Goal: Find contact information: Find contact information

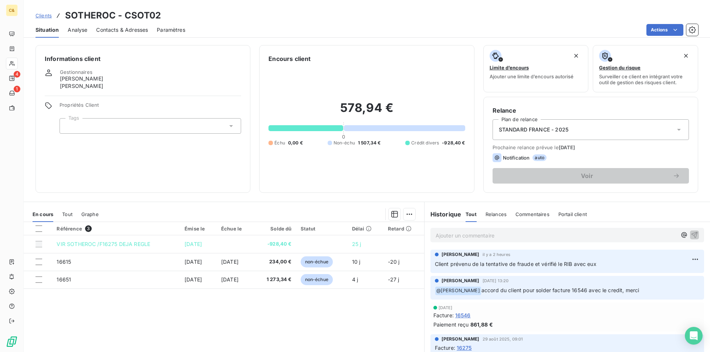
click at [287, 325] on div "Référence 3 Émise le Échue le Solde dû Statut Délai Retard VIR SOTHEROC /F16275…" at bounding box center [224, 293] width 400 height 142
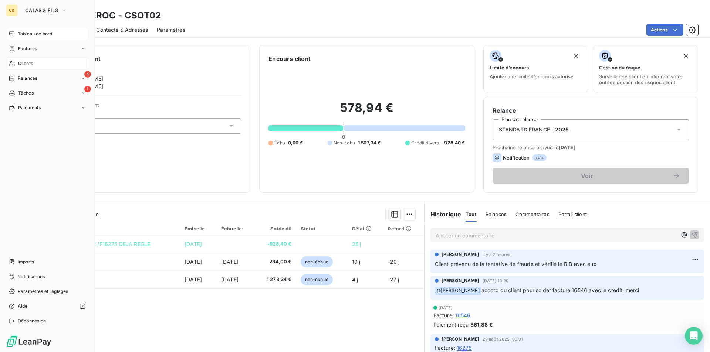
click at [30, 38] on div "Tableau de bord" at bounding box center [47, 34] width 82 height 12
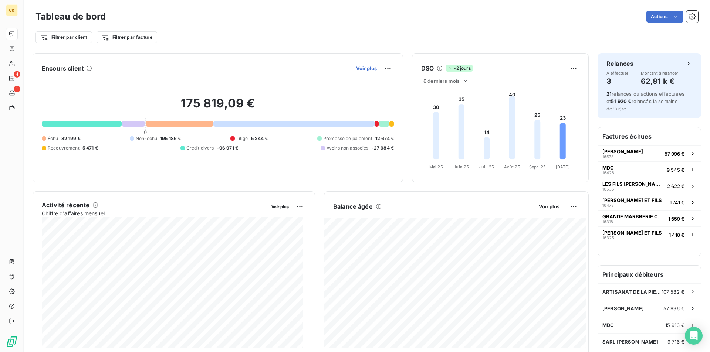
click at [358, 69] on span "Voir plus" at bounding box center [366, 68] width 21 height 6
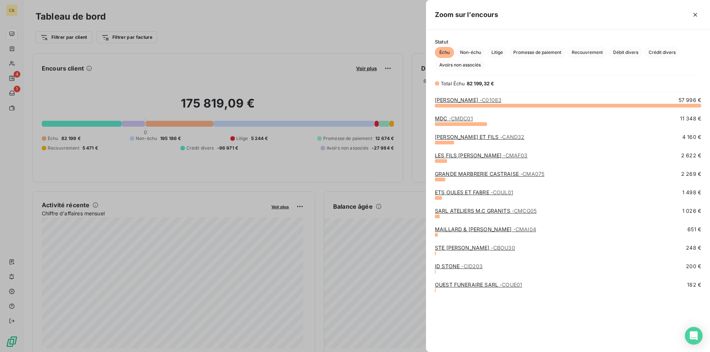
scroll to position [241, 278]
click at [468, 51] on span "Non-échu" at bounding box center [471, 52] width 30 height 11
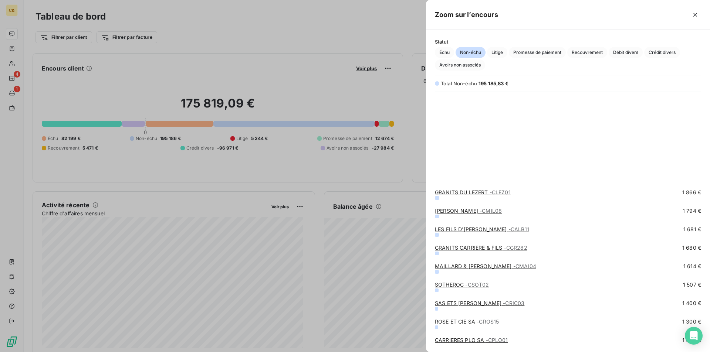
scroll to position [259, 0]
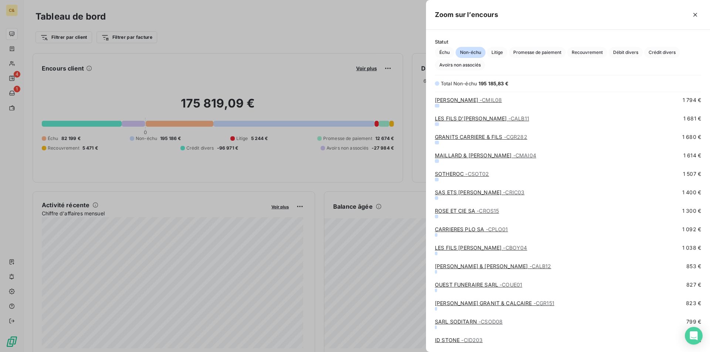
click at [482, 247] on link "LES FILS [PERSON_NAME] - CBOY04" at bounding box center [481, 248] width 92 height 6
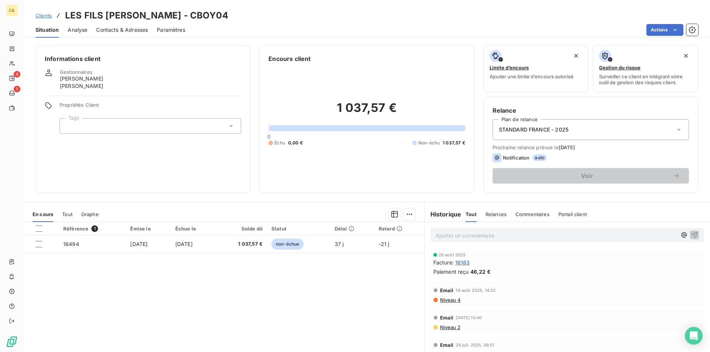
click at [102, 29] on span "Contacts & Adresses" at bounding box center [122, 29] width 52 height 7
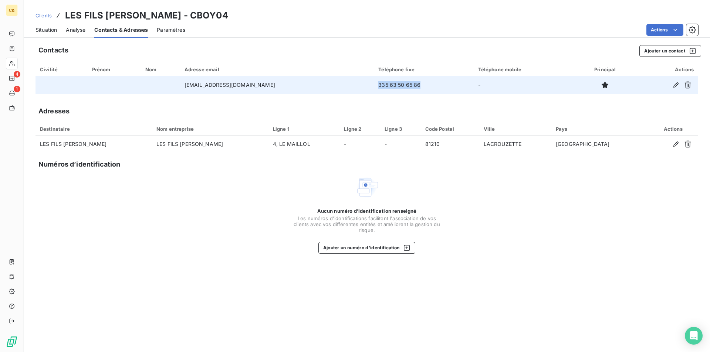
drag, startPoint x: 429, startPoint y: 87, endPoint x: 387, endPoint y: 85, distance: 41.4
click at [387, 85] on td "335 63 50 65 86" at bounding box center [423, 85] width 99 height 18
copy td "335 63 50 65 86"
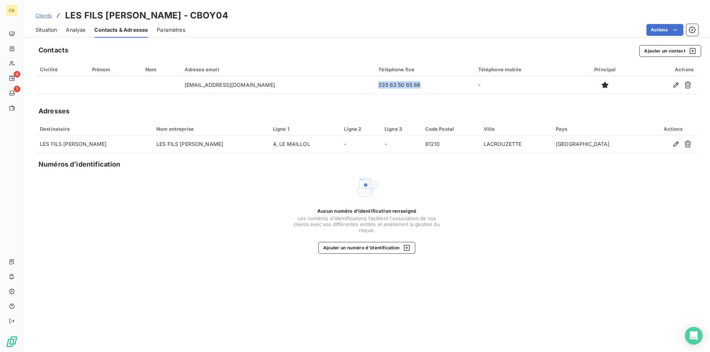
click at [47, 28] on span "Situation" at bounding box center [45, 29] width 21 height 7
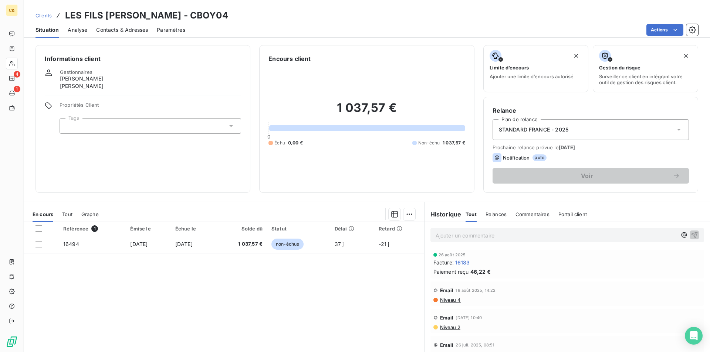
drag, startPoint x: 299, startPoint y: 294, endPoint x: 307, endPoint y: 291, distance: 8.4
click at [299, 294] on div "Référence 1 Émise le Échue le Solde dû Statut Délai Retard 16494 [DATE] [DATE] …" at bounding box center [224, 293] width 400 height 142
click at [454, 233] on p "Ajouter un commentaire ﻿" at bounding box center [556, 235] width 241 height 9
drag, startPoint x: 514, startPoint y: 237, endPoint x: 536, endPoint y: 248, distance: 25.2
click at [514, 237] on span "Client prévenu par téléphone d ela tentative de fraude" at bounding box center [503, 235] width 135 height 6
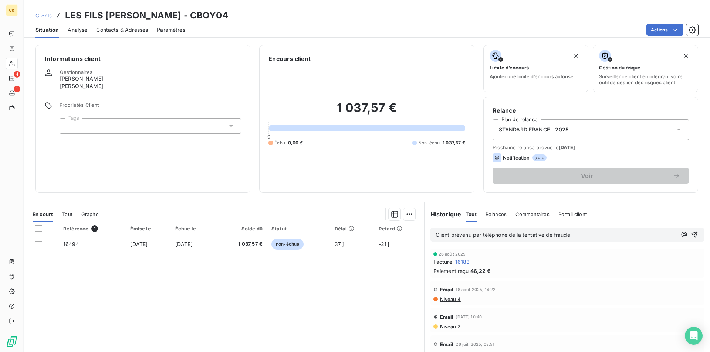
click at [572, 234] on p "Client prévenu par téléphone de la tentative de fraude" at bounding box center [556, 235] width 241 height 9
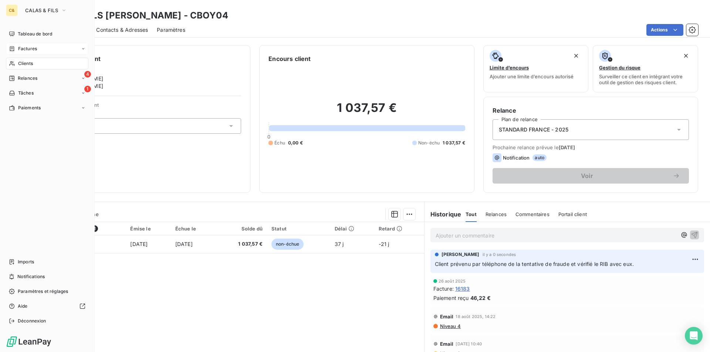
drag, startPoint x: 24, startPoint y: 34, endPoint x: 62, endPoint y: 44, distance: 38.8
click at [24, 34] on span "Tableau de bord" at bounding box center [35, 34] width 34 height 7
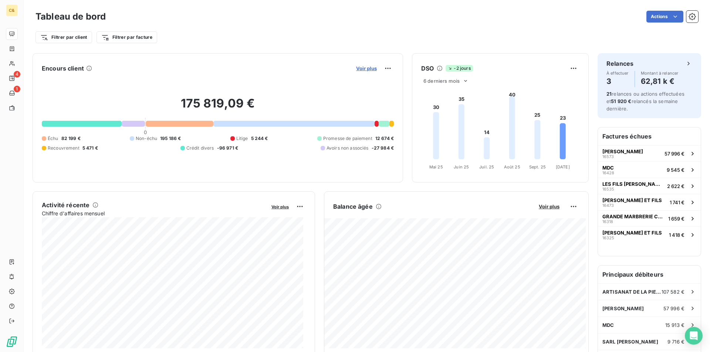
click at [356, 68] on span "Voir plus" at bounding box center [366, 68] width 21 height 6
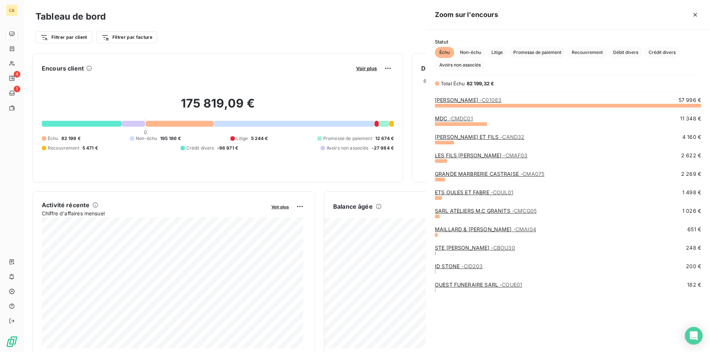
scroll to position [347, 278]
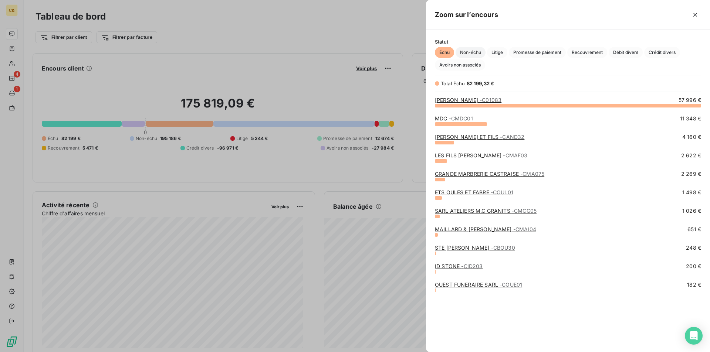
click at [469, 55] on span "Non-échu" at bounding box center [471, 52] width 30 height 11
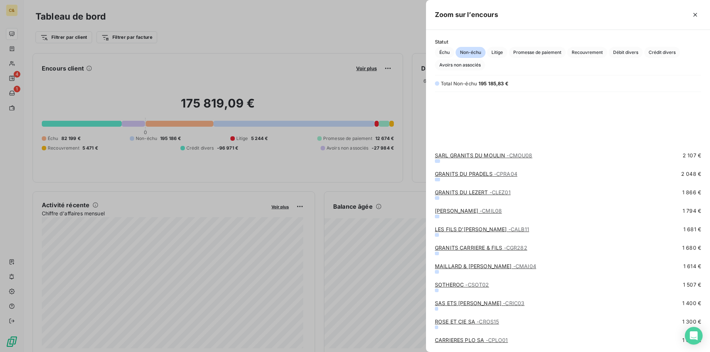
scroll to position [259, 0]
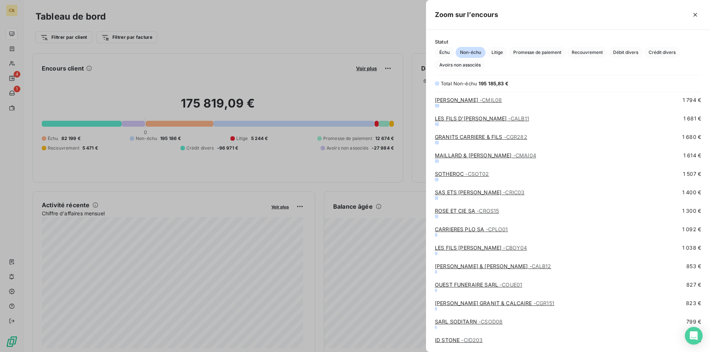
click at [476, 268] on link "[PERSON_NAME] & [PERSON_NAME] - CALB12" at bounding box center [493, 266] width 116 height 6
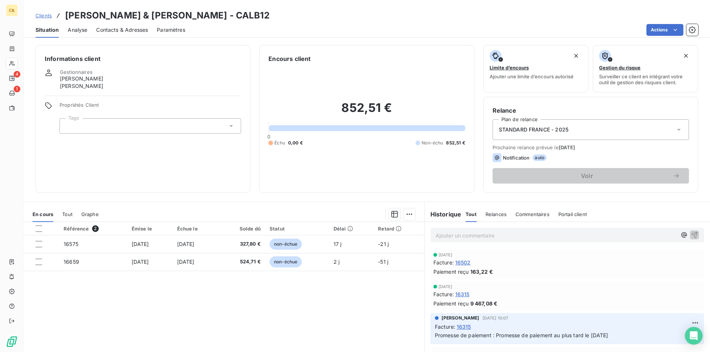
click at [379, 298] on div "Référence 2 Émise le Échue le Solde dû Statut Délai Retard 16575 [DATE] [DATE] …" at bounding box center [224, 293] width 400 height 142
drag, startPoint x: 116, startPoint y: 31, endPoint x: 130, endPoint y: 32, distance: 14.1
click at [116, 31] on span "Contacts & Adresses" at bounding box center [122, 29] width 52 height 7
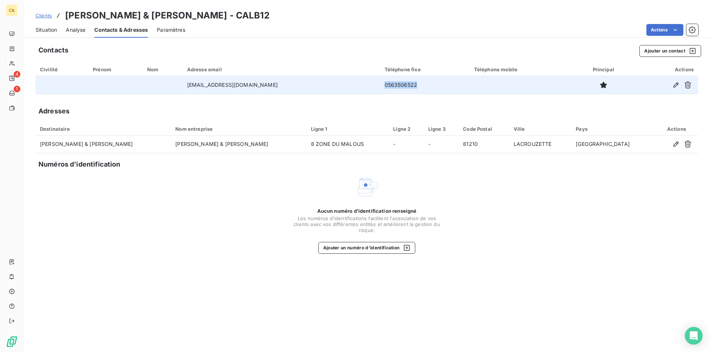
drag, startPoint x: 385, startPoint y: 84, endPoint x: 350, endPoint y: 85, distance: 34.8
click at [380, 85] on td "0563506522" at bounding box center [424, 85] width 89 height 18
copy td "0563506522"
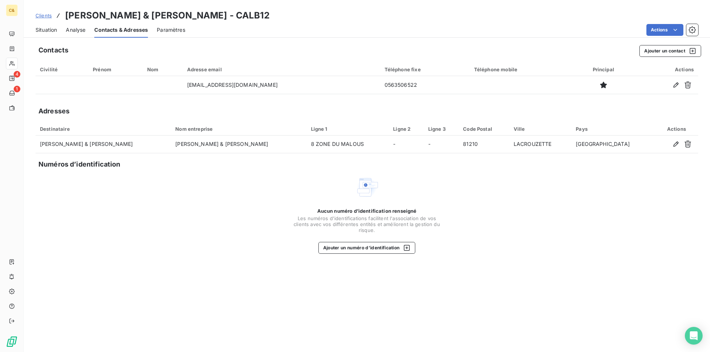
click at [315, 298] on div "Contacts Ajouter un contact Civilité Prénom Nom Adresse email Téléphone fixe Té…" at bounding box center [367, 197] width 686 height 312
click at [48, 27] on span "Situation" at bounding box center [45, 29] width 21 height 7
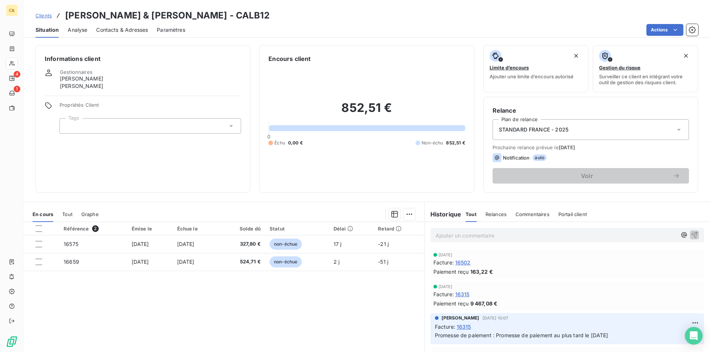
click at [378, 282] on div "Référence 2 Émise le Échue le Solde dû Statut Délai Retard 16575 [DATE] [DATE] …" at bounding box center [224, 293] width 400 height 142
drag, startPoint x: 301, startPoint y: 292, endPoint x: 474, endPoint y: 216, distance: 188.7
click at [301, 292] on div "Référence 2 Émise le Échue le Solde dû Statut Délai Retard 16575 [DATE] [DATE] …" at bounding box center [224, 293] width 400 height 142
click at [465, 237] on p "Ajouter un commentaire ﻿" at bounding box center [556, 235] width 241 height 9
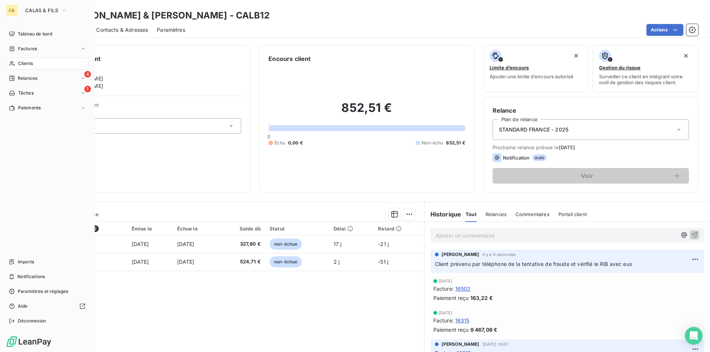
drag, startPoint x: 27, startPoint y: 35, endPoint x: 51, endPoint y: 43, distance: 25.5
click at [27, 35] on span "Tableau de bord" at bounding box center [35, 34] width 34 height 7
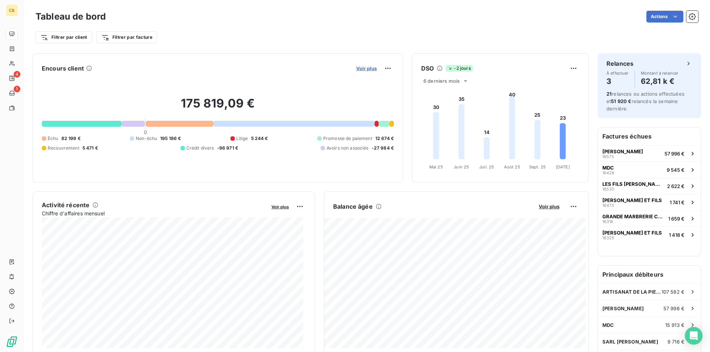
click at [362, 66] on span "Voir plus" at bounding box center [366, 68] width 21 height 6
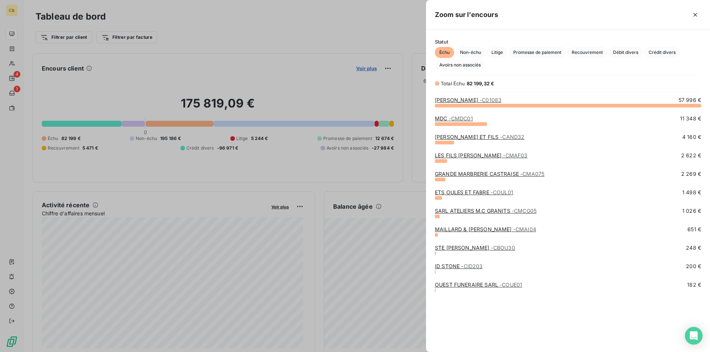
scroll to position [347, 278]
drag, startPoint x: 475, startPoint y: 51, endPoint x: 476, endPoint y: 56, distance: 4.5
click at [475, 51] on span "Non-échu" at bounding box center [471, 52] width 30 height 11
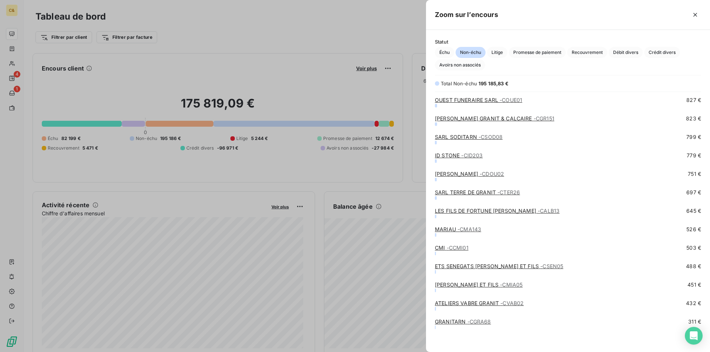
scroll to position [370, 0]
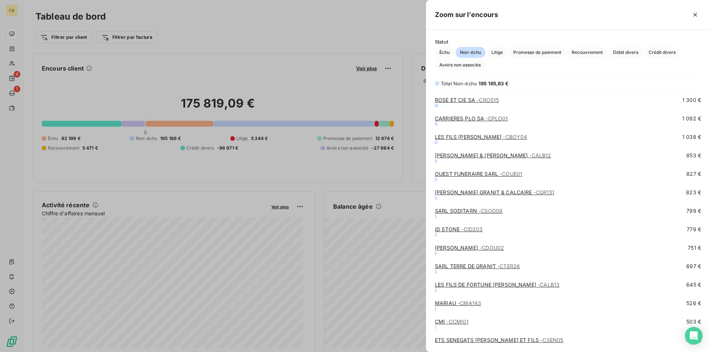
click at [474, 212] on link "SARL SODITARN - CSOD08" at bounding box center [469, 211] width 68 height 6
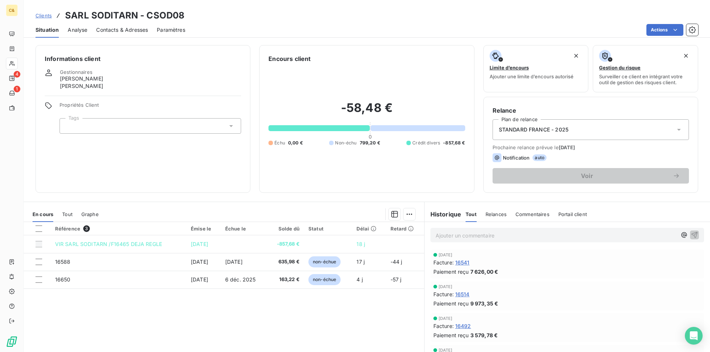
click at [121, 29] on span "Contacts & Adresses" at bounding box center [122, 29] width 52 height 7
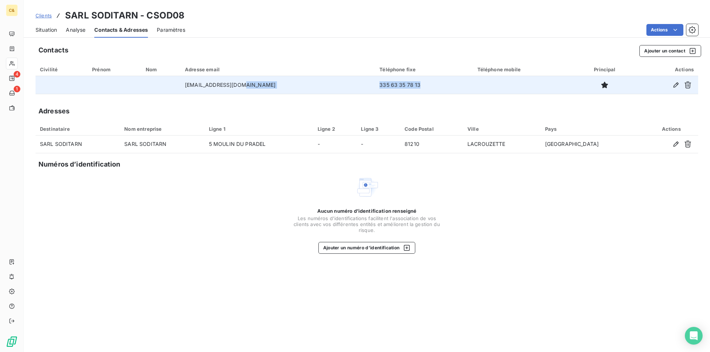
drag, startPoint x: 385, startPoint y: 84, endPoint x: 331, endPoint y: 87, distance: 53.3
click at [331, 87] on tr "[EMAIL_ADDRESS][DOMAIN_NAME] 335 63 35 78 13" at bounding box center [366, 85] width 663 height 18
copy tr "335 63 35 78 13"
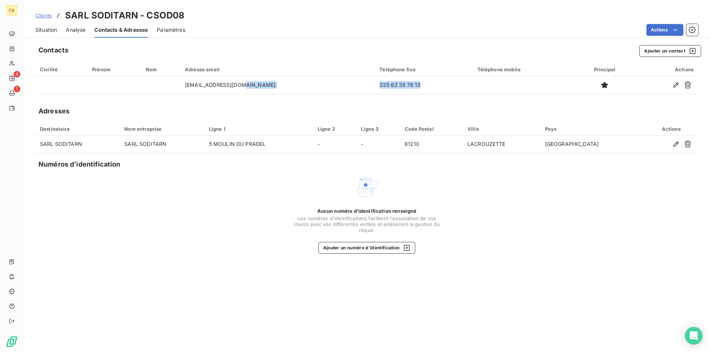
click at [39, 31] on span "Situation" at bounding box center [45, 29] width 21 height 7
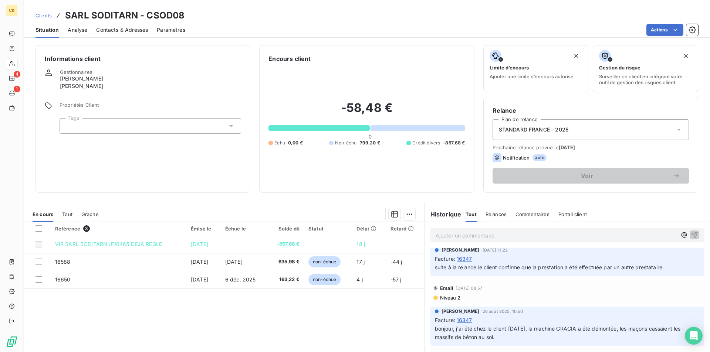
scroll to position [296, 0]
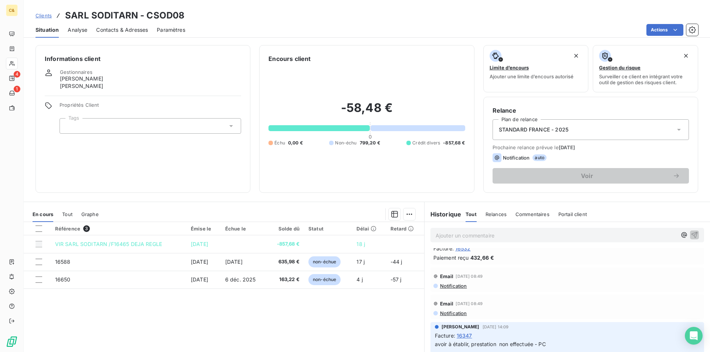
click at [329, 300] on div "Référence 3 Émise le Échue le Solde dû Statut Délai Retard VIR SARL SODITARN /F…" at bounding box center [224, 293] width 400 height 142
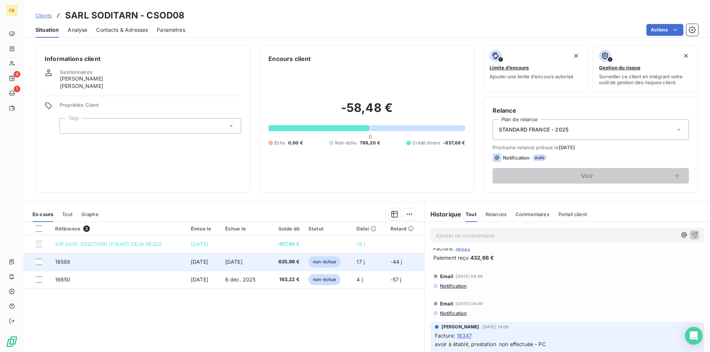
click at [132, 265] on td "16588" at bounding box center [119, 262] width 136 height 18
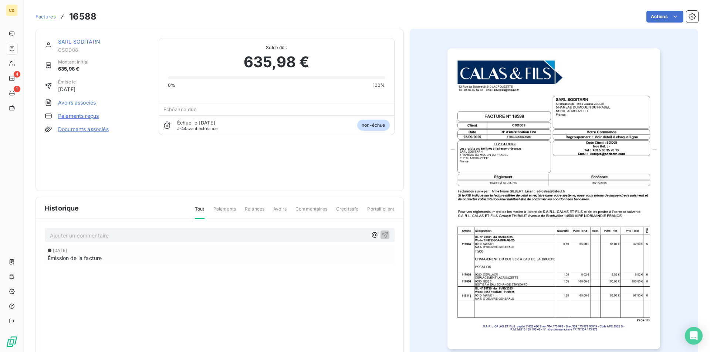
drag, startPoint x: 84, startPoint y: 43, endPoint x: 106, endPoint y: 52, distance: 23.6
click at [84, 43] on link "SARL SODITARN" at bounding box center [79, 41] width 42 height 6
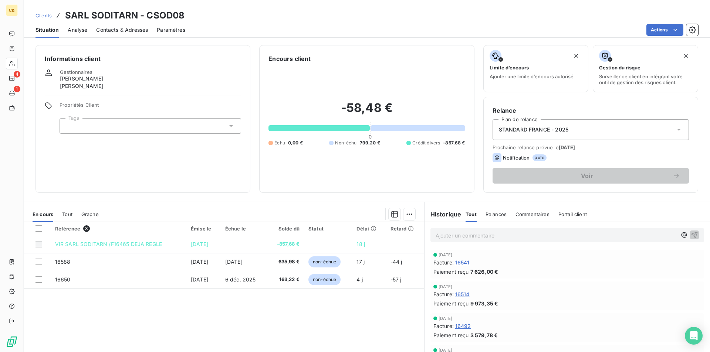
drag, startPoint x: 265, startPoint y: 294, endPoint x: 244, endPoint y: 297, distance: 21.6
click at [265, 294] on div "Référence 3 Émise le Échue le Solde dû Statut Délai Retard VIR SARL SODITARN /F…" at bounding box center [224, 293] width 400 height 142
click at [123, 29] on span "Contacts & Adresses" at bounding box center [122, 29] width 52 height 7
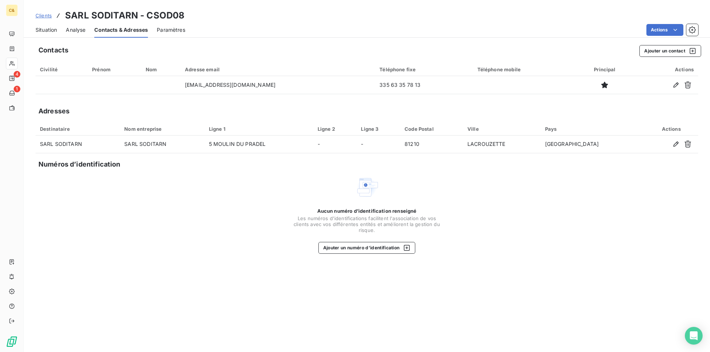
click at [47, 29] on span "Situation" at bounding box center [45, 29] width 21 height 7
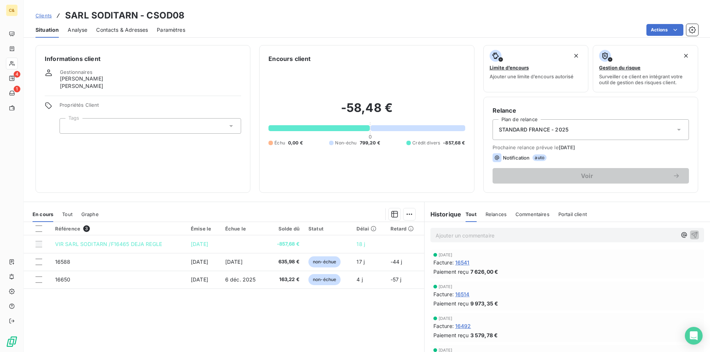
click at [240, 314] on div "Référence 3 Émise le Échue le Solde dû Statut Délai Retard VIR SARL SODITARN /F…" at bounding box center [224, 293] width 400 height 142
click at [123, 26] on span "Contacts & Adresses" at bounding box center [122, 29] width 52 height 7
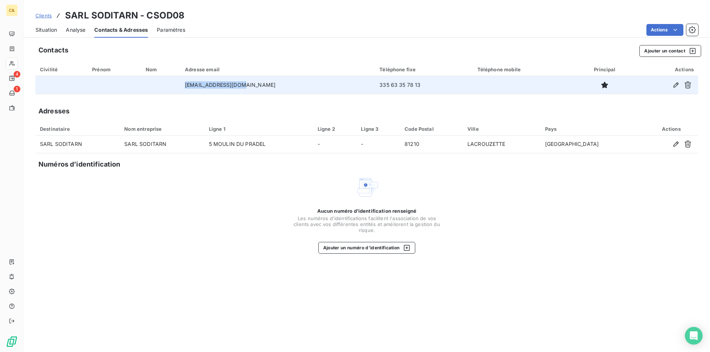
drag, startPoint x: 254, startPoint y: 87, endPoint x: 200, endPoint y: 89, distance: 53.3
click at [200, 89] on td "[EMAIL_ADDRESS][DOMAIN_NAME]" at bounding box center [277, 85] width 194 height 18
copy td "[EMAIL_ADDRESS][DOMAIN_NAME]"
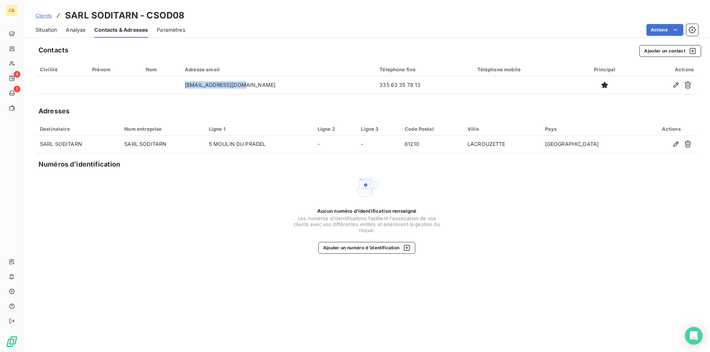
drag, startPoint x: 41, startPoint y: 31, endPoint x: 563, endPoint y: 40, distance: 521.8
click at [41, 31] on span "Situation" at bounding box center [45, 29] width 21 height 7
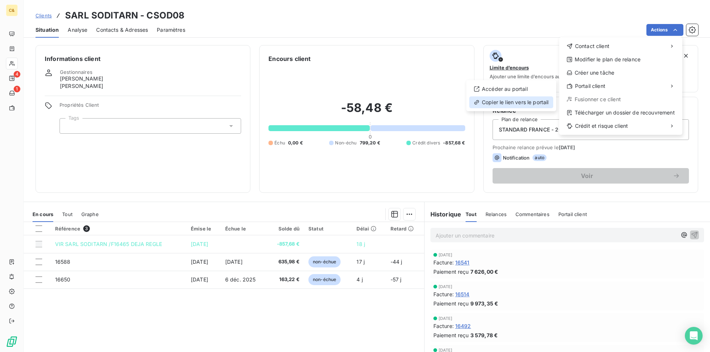
drag, startPoint x: 535, startPoint y: 104, endPoint x: 422, endPoint y: 13, distance: 145.2
click at [535, 104] on div "Copier le lien vers le portail" at bounding box center [511, 103] width 84 height 12
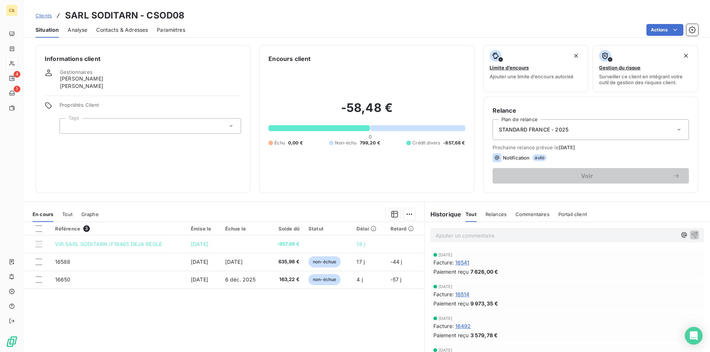
click at [462, 238] on p "Ajouter un commentaire ﻿" at bounding box center [556, 235] width 241 height 9
click at [455, 236] on p "Ajouter un commentaire ﻿" at bounding box center [556, 235] width 241 height 9
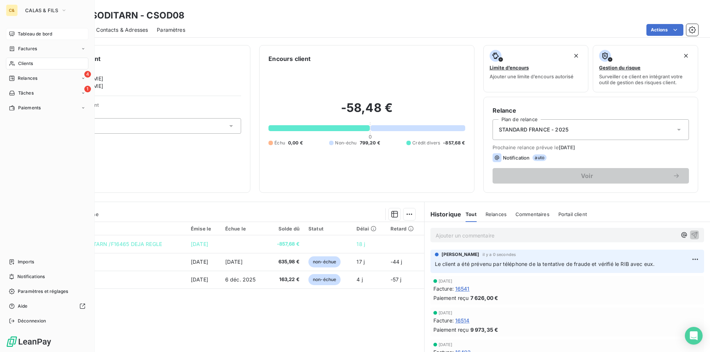
drag, startPoint x: 23, startPoint y: 35, endPoint x: 31, endPoint y: 37, distance: 9.1
click at [20, 35] on span "Tableau de bord" at bounding box center [35, 34] width 34 height 7
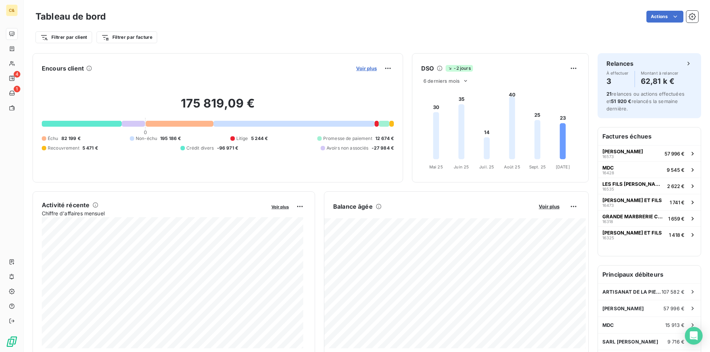
click at [363, 68] on span "Voir plus" at bounding box center [366, 68] width 21 height 6
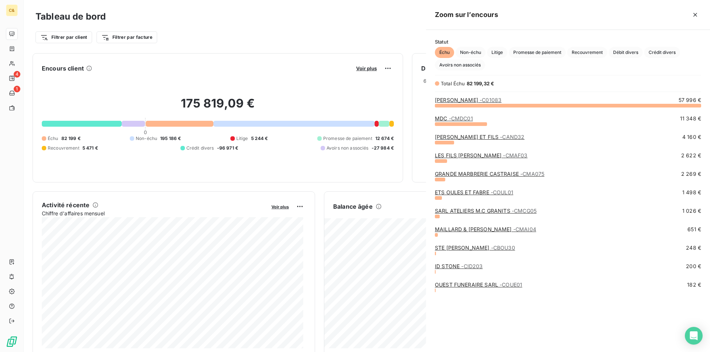
scroll to position [241, 278]
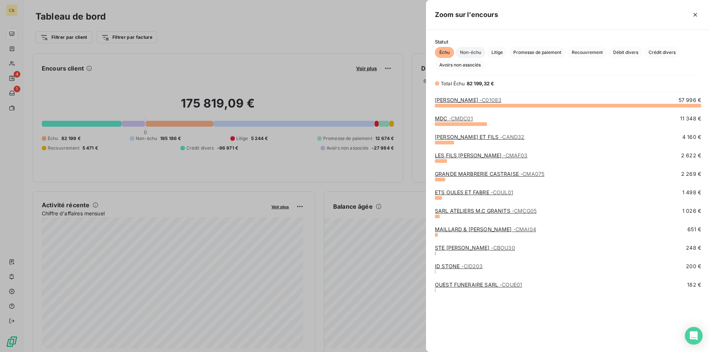
click at [467, 53] on span "Non-échu" at bounding box center [471, 52] width 30 height 11
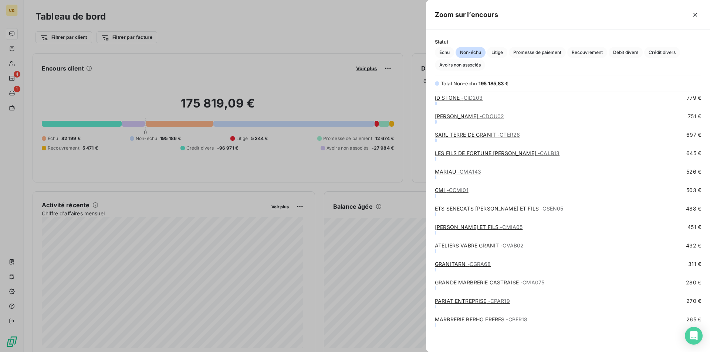
scroll to position [464, 0]
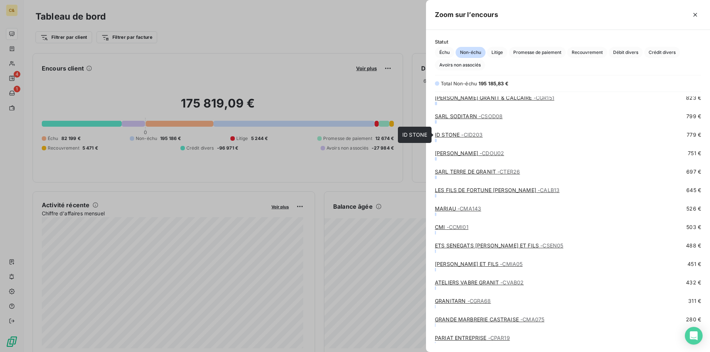
click at [470, 135] on span "- CID203" at bounding box center [471, 135] width 21 height 6
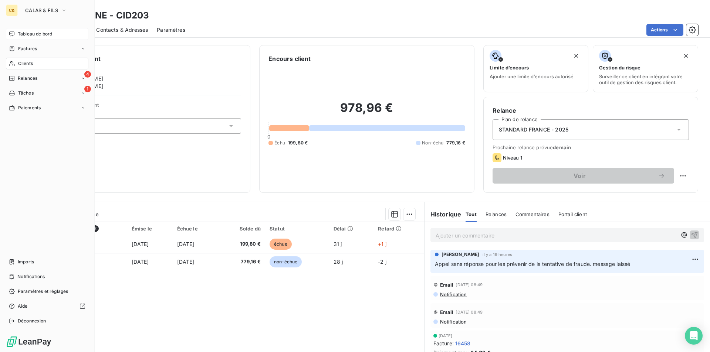
click at [30, 33] on span "Tableau de bord" at bounding box center [35, 34] width 34 height 7
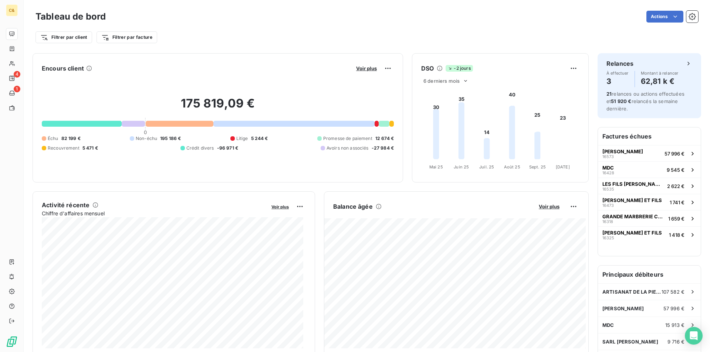
click at [369, 71] on button "Voir plus" at bounding box center [366, 68] width 25 height 7
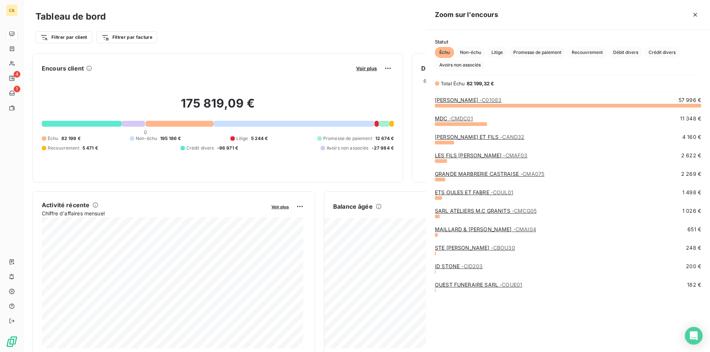
scroll to position [6, 6]
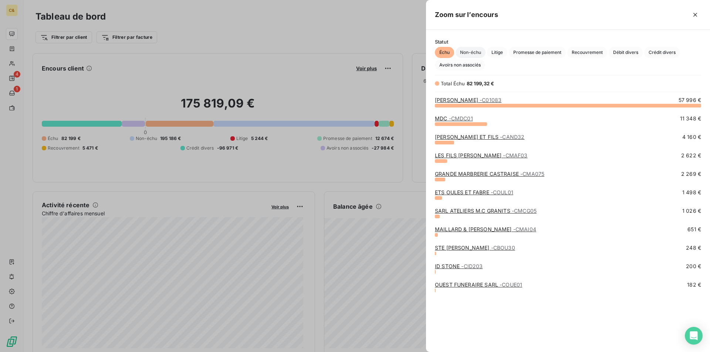
click at [478, 53] on span "Non-échu" at bounding box center [471, 52] width 30 height 11
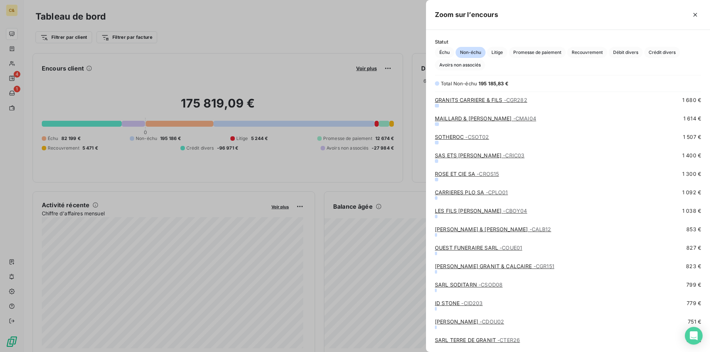
scroll to position [407, 0]
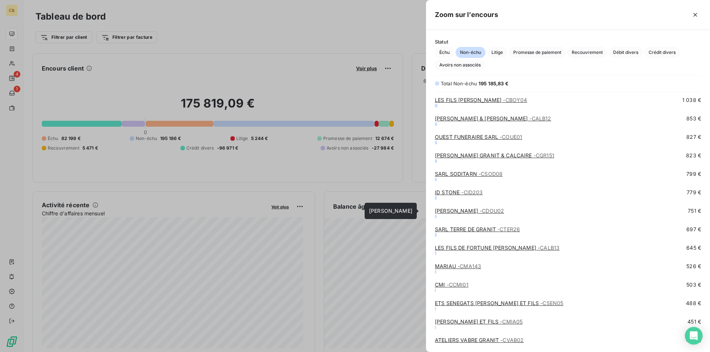
click at [468, 214] on div "[PERSON_NAME] - CDOU02" at bounding box center [469, 210] width 69 height 7
click at [468, 212] on link "[PERSON_NAME] - CDOU02" at bounding box center [469, 211] width 69 height 6
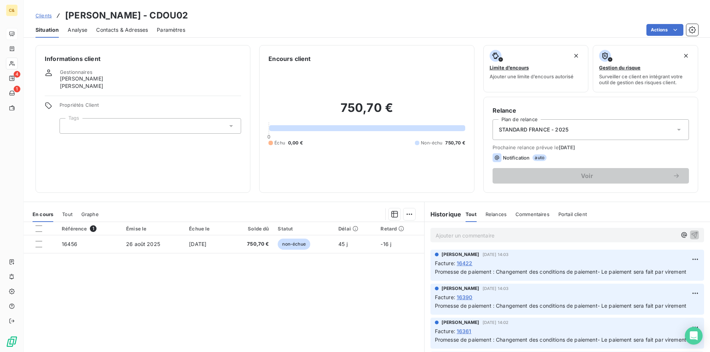
click at [354, 287] on div "Référence 1 Émise le Échue le Solde dû Statut Délai Retard 16456 [DATE] [DATE] …" at bounding box center [224, 293] width 400 height 142
click at [118, 32] on span "Contacts & Adresses" at bounding box center [122, 29] width 52 height 7
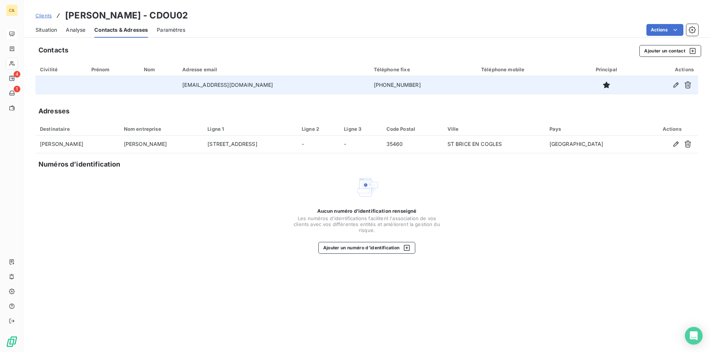
drag, startPoint x: 390, startPoint y: 85, endPoint x: 335, endPoint y: 83, distance: 54.7
click at [335, 83] on tr "[EMAIL_ADDRESS][DOMAIN_NAME] [PHONE_NUMBER]" at bounding box center [366, 85] width 663 height 18
copy tr "[PHONE_NUMBER]"
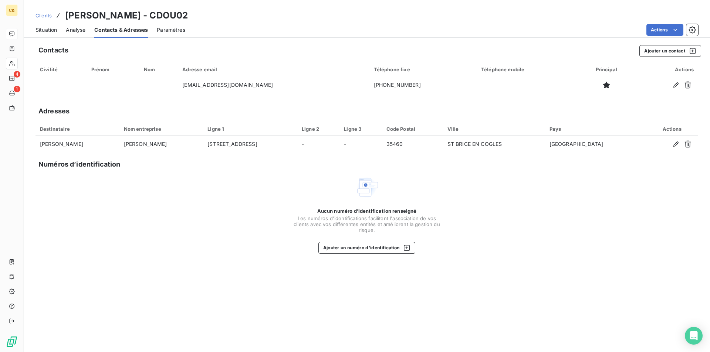
drag, startPoint x: 41, startPoint y: 27, endPoint x: 60, endPoint y: 31, distance: 18.5
click at [41, 27] on span "Situation" at bounding box center [45, 29] width 21 height 7
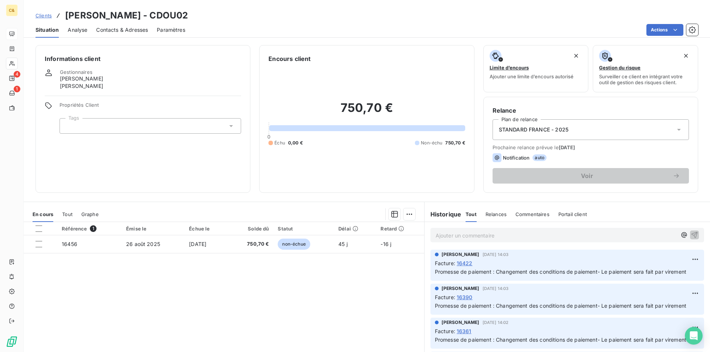
drag, startPoint x: 312, startPoint y: 288, endPoint x: 325, endPoint y: 303, distance: 19.9
click at [312, 288] on div "Référence 1 Émise le Échue le Solde dû Statut Délai Retard 16456 [DATE] [DATE] …" at bounding box center [224, 293] width 400 height 142
click at [390, 278] on div "Référence 1 Émise le Échue le Solde dû Statut Délai Retard 16456 [DATE] [DATE] …" at bounding box center [224, 293] width 400 height 142
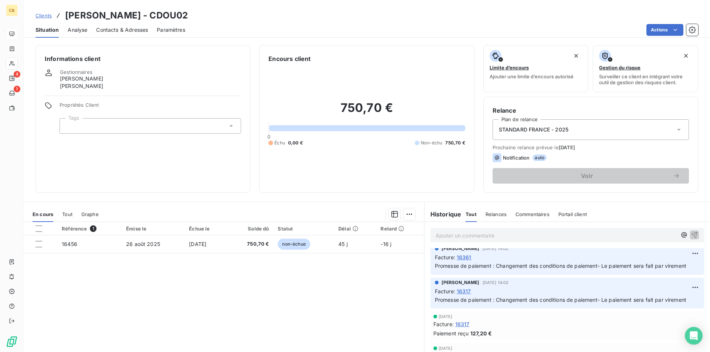
click at [285, 282] on div "Référence 1 Émise le Échue le Solde dû Statut Délai Retard 16456 [DATE] [DATE] …" at bounding box center [224, 293] width 400 height 142
drag, startPoint x: 294, startPoint y: 275, endPoint x: 244, endPoint y: 268, distance: 50.8
click at [294, 275] on div "Référence 1 Émise le Échue le Solde dû Statut Délai Retard 16456 [DATE] [DATE] …" at bounding box center [224, 293] width 400 height 142
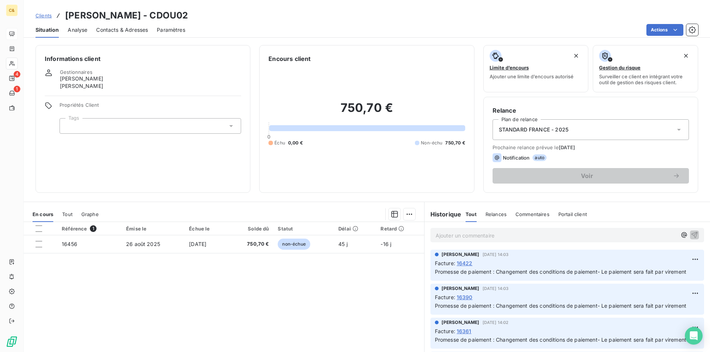
click at [454, 236] on p "Ajouter un commentaire ﻿" at bounding box center [556, 235] width 241 height 9
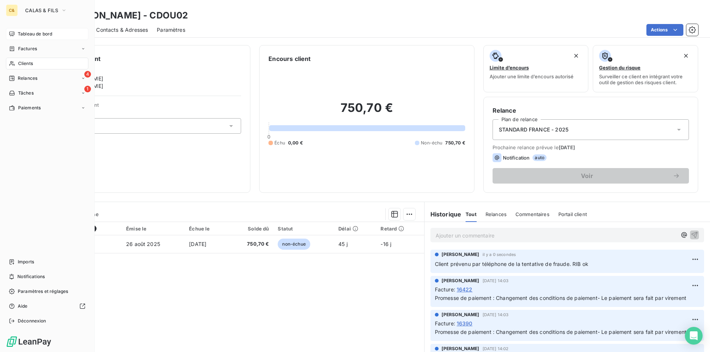
click at [28, 35] on span "Tableau de bord" at bounding box center [35, 34] width 34 height 7
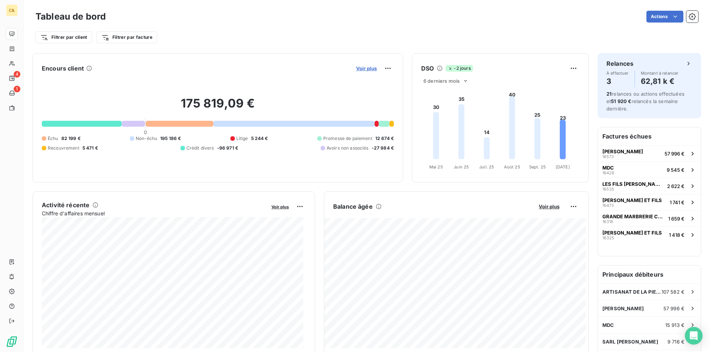
click at [365, 71] on span "Voir plus" at bounding box center [366, 68] width 21 height 6
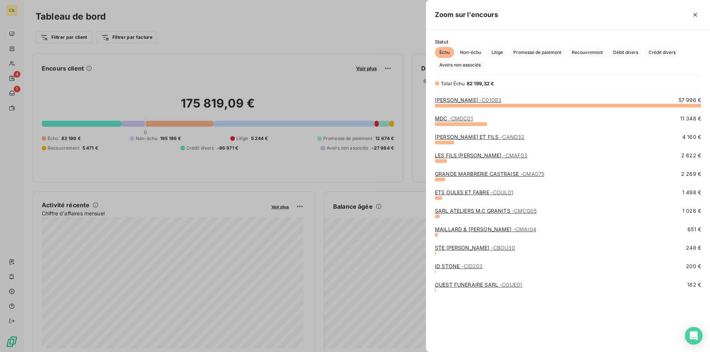
drag, startPoint x: 473, startPoint y: 50, endPoint x: 475, endPoint y: 59, distance: 9.1
click at [473, 50] on span "Non-échu" at bounding box center [471, 52] width 30 height 11
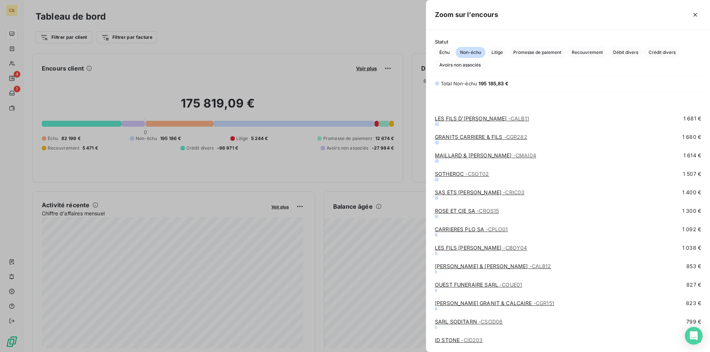
scroll to position [296, 0]
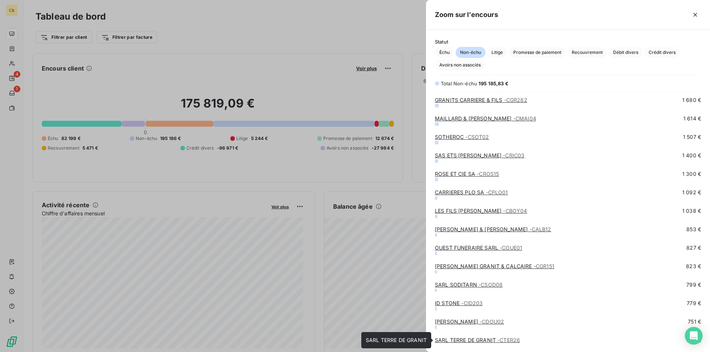
click at [474, 340] on link "SARL TERRE DE GRANIT - CTER26" at bounding box center [477, 340] width 85 height 6
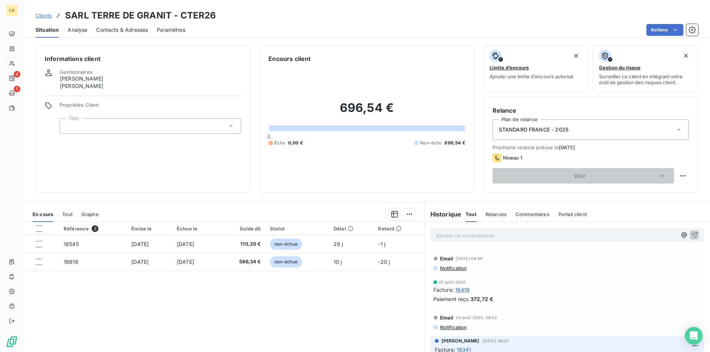
click at [288, 302] on div "Référence 2 Émise le Échue le Solde dû Statut Délai Retard 16545 [DATE] [DATE] …" at bounding box center [224, 293] width 400 height 142
click at [109, 28] on span "Contacts & Adresses" at bounding box center [122, 29] width 52 height 7
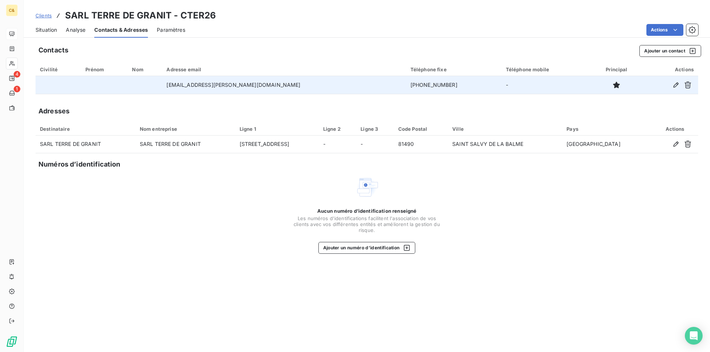
drag, startPoint x: 401, startPoint y: 86, endPoint x: 351, endPoint y: 86, distance: 49.9
click at [406, 86] on td "[PHONE_NUMBER]" at bounding box center [453, 85] width 95 height 18
copy td "[PHONE_NUMBER]"
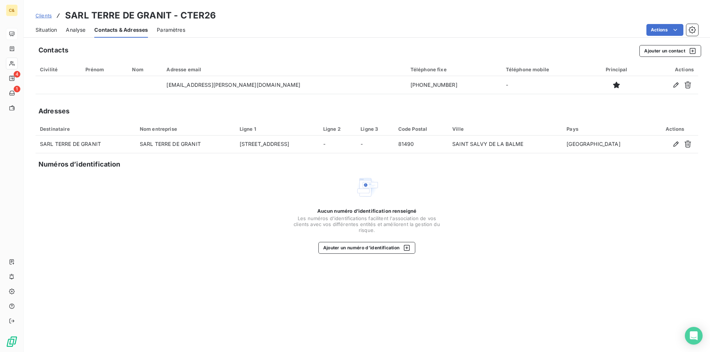
drag, startPoint x: 138, startPoint y: 205, endPoint x: 128, endPoint y: 190, distance: 18.3
click at [138, 205] on div "Aucun numéro d’identification renseigné Les numéros d'identifications faciliten…" at bounding box center [366, 215] width 663 height 78
click at [45, 30] on span "Situation" at bounding box center [45, 29] width 21 height 7
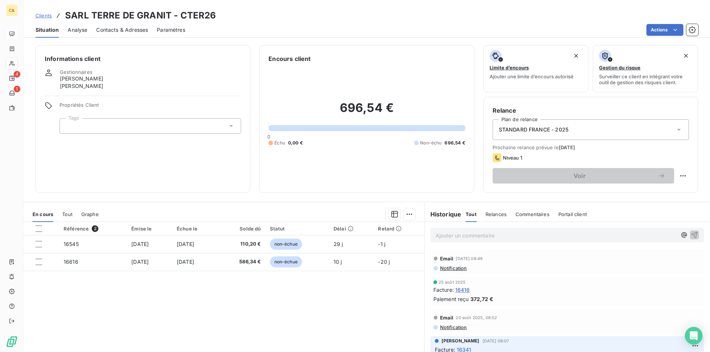
click at [354, 299] on div "Référence 2 Émise le Échue le Solde dû Statut Délai Retard 16545 [DATE] [DATE] …" at bounding box center [224, 293] width 400 height 142
click at [373, 309] on div "Référence 2 Émise le Échue le Solde dû Statut Délai Retard 16545 [DATE] [DATE] …" at bounding box center [224, 293] width 400 height 142
drag, startPoint x: 354, startPoint y: 341, endPoint x: 310, endPoint y: 305, distance: 57.1
click at [354, 341] on div "Référence 2 Émise le Échue le Solde dû Statut Délai Retard 16545 [DATE] [DATE] …" at bounding box center [224, 293] width 400 height 142
click at [459, 233] on p "Ajouter un commentaire ﻿" at bounding box center [556, 235] width 241 height 9
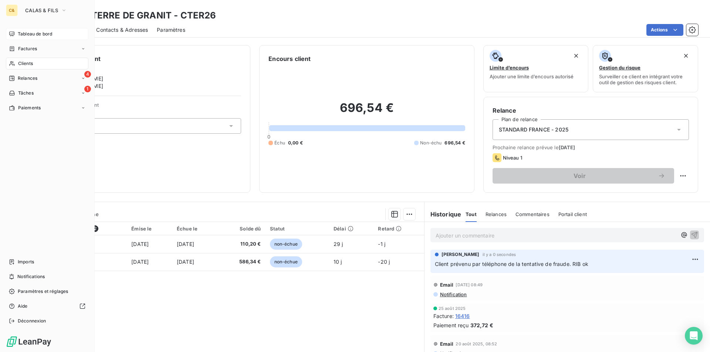
click at [23, 36] on span "Tableau de bord" at bounding box center [35, 34] width 34 height 7
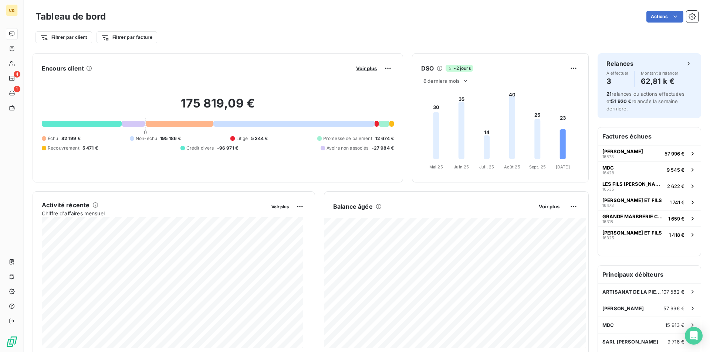
click at [373, 71] on button "Voir plus" at bounding box center [366, 68] width 25 height 7
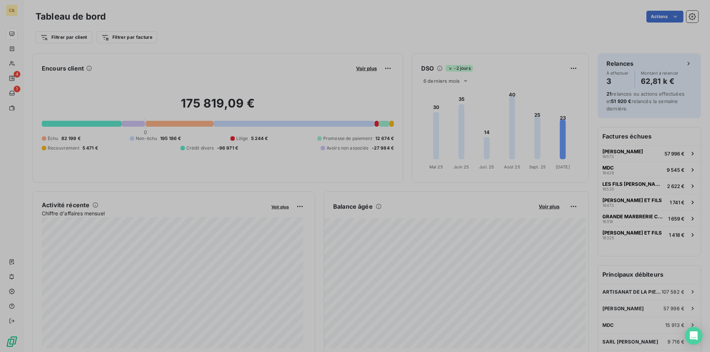
scroll to position [6, 6]
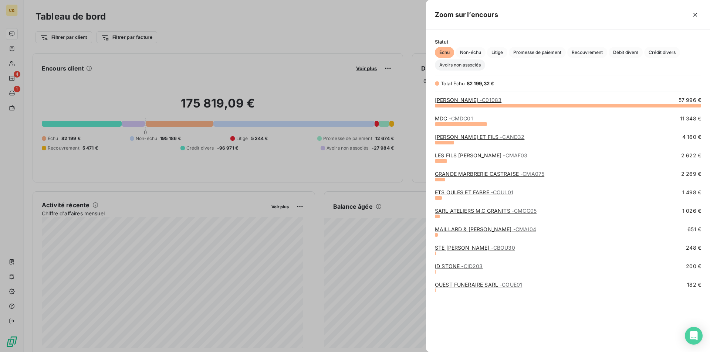
drag, startPoint x: 474, startPoint y: 56, endPoint x: 477, endPoint y: 61, distance: 6.2
click at [474, 56] on span "Non-échu" at bounding box center [471, 52] width 30 height 11
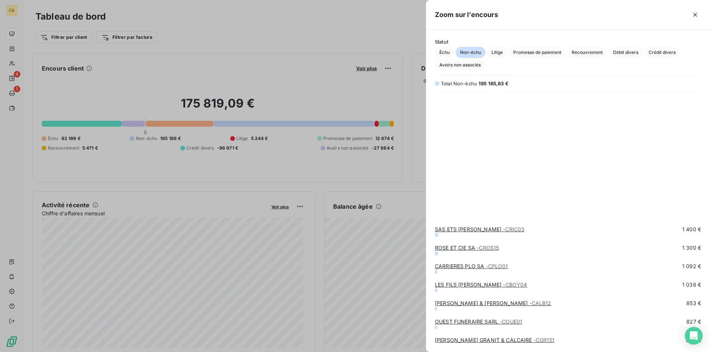
scroll to position [370, 0]
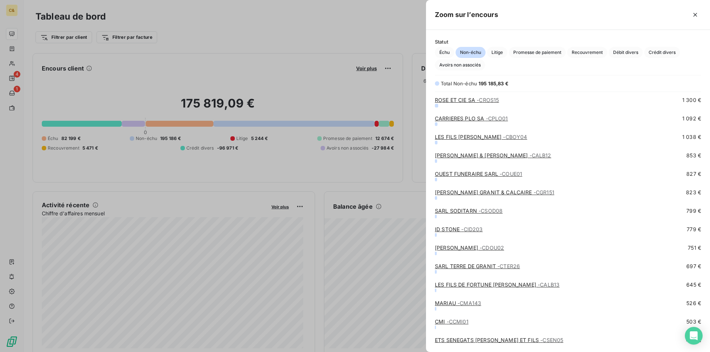
click at [488, 284] on link "LES FILS DE FORTUNE [PERSON_NAME] - CALB13" at bounding box center [497, 285] width 125 height 6
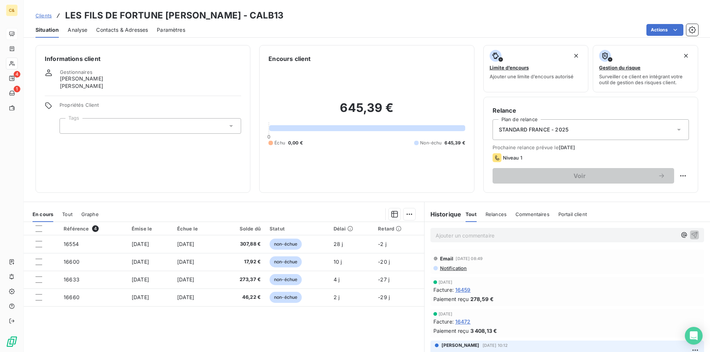
click at [125, 28] on span "Contacts & Adresses" at bounding box center [122, 29] width 52 height 7
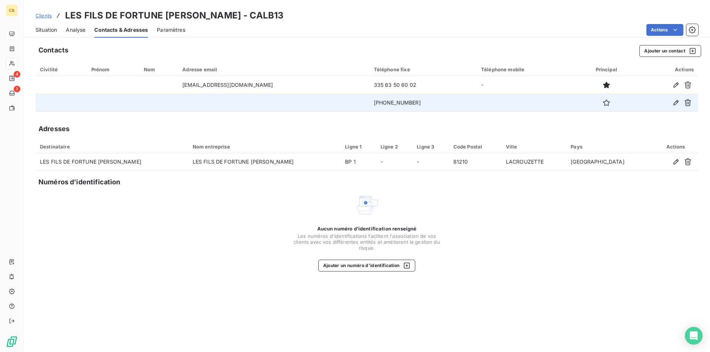
drag, startPoint x: 394, startPoint y: 101, endPoint x: 353, endPoint y: 102, distance: 40.7
click at [369, 102] on td "[PHONE_NUMBER]" at bounding box center [422, 103] width 107 height 18
copy td "[PHONE_NUMBER]"
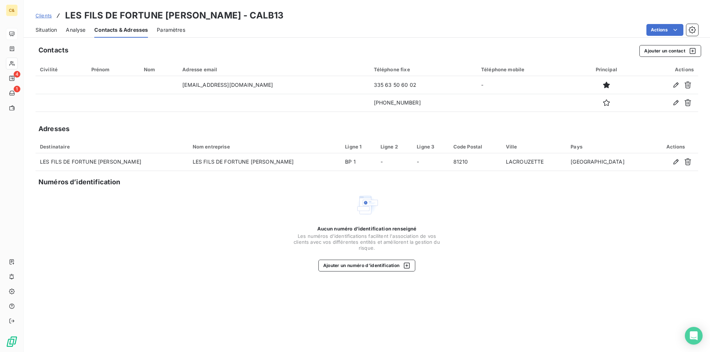
click at [43, 28] on span "Situation" at bounding box center [45, 29] width 21 height 7
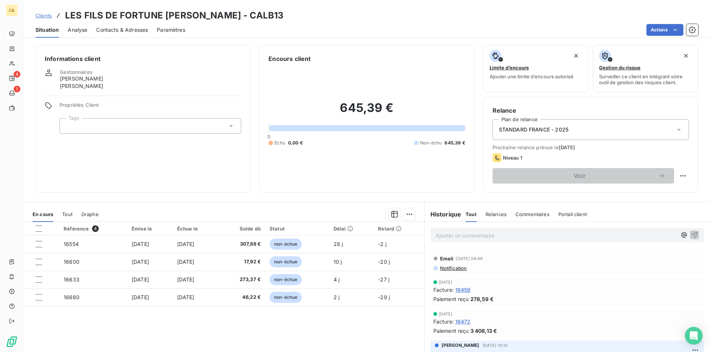
click at [442, 236] on p "Ajouter un commentaire ﻿" at bounding box center [556, 235] width 241 height 9
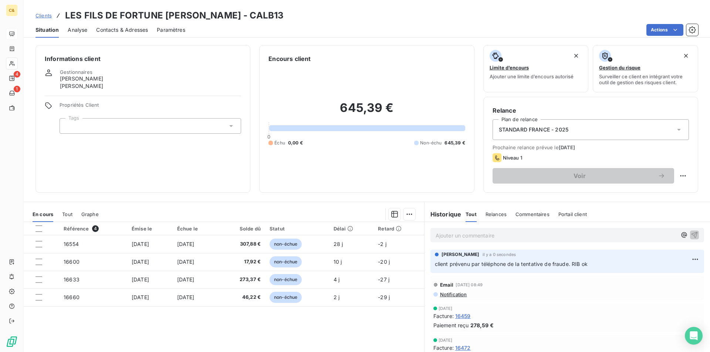
click at [278, 314] on div "Référence 4 Émise le Échue le Solde dû Statut Délai Retard 16554 [DATE] [DATE] …" at bounding box center [224, 293] width 400 height 142
click at [309, 327] on div "Référence 4 Émise le Échue le Solde dû Statut Délai Retard 16554 [DATE] [DATE] …" at bounding box center [224, 293] width 400 height 142
click at [290, 325] on div "Référence 4 Émise le Échue le Solde dû Statut Délai Retard 16554 [DATE] [DATE] …" at bounding box center [224, 293] width 400 height 142
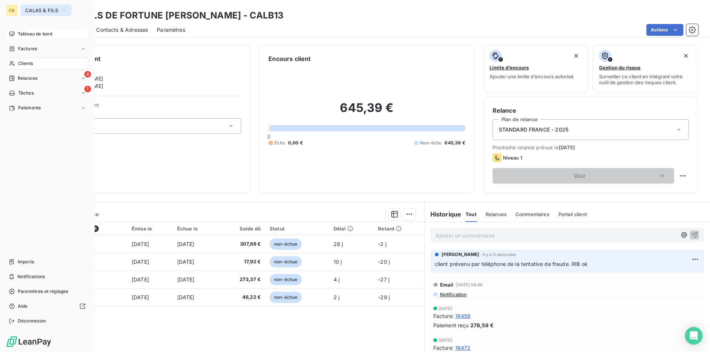
click at [31, 14] on button "CALAS & FILS" at bounding box center [46, 10] width 51 height 12
click at [28, 33] on span "Tableau de bord" at bounding box center [35, 34] width 34 height 7
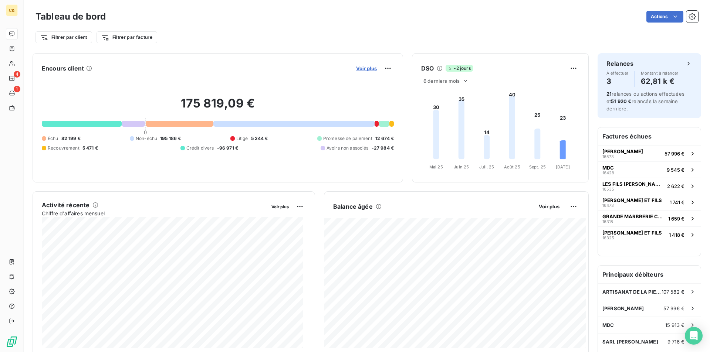
click at [368, 67] on span "Voir plus" at bounding box center [366, 68] width 21 height 6
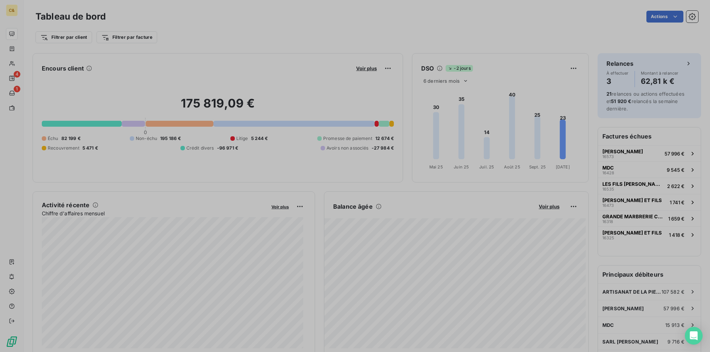
scroll to position [6, 6]
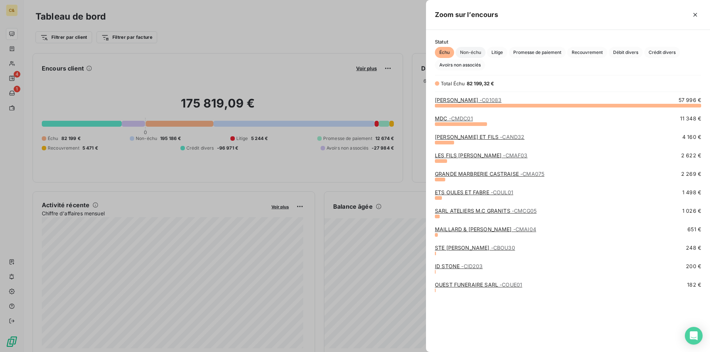
click at [473, 56] on span "Non-échu" at bounding box center [471, 52] width 30 height 11
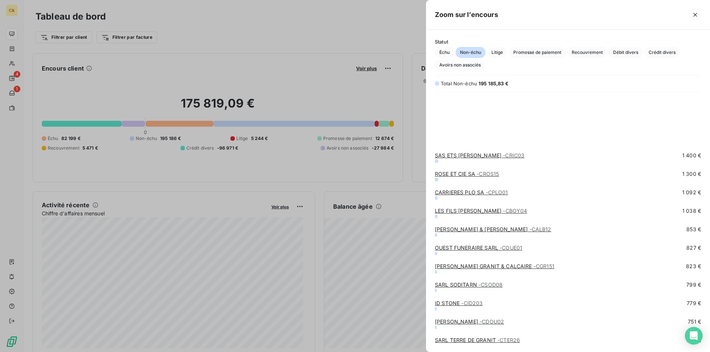
scroll to position [370, 0]
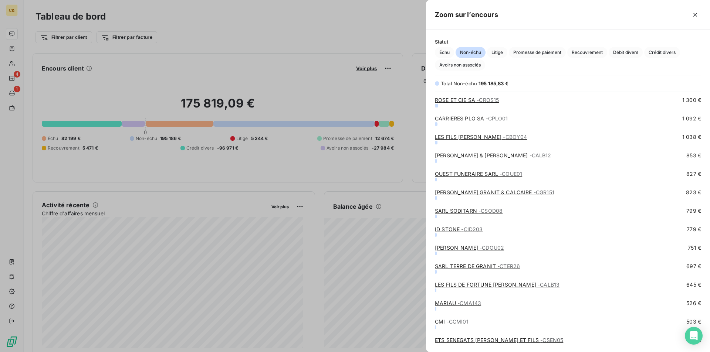
click at [463, 304] on span "- CMA143" at bounding box center [469, 303] width 24 height 6
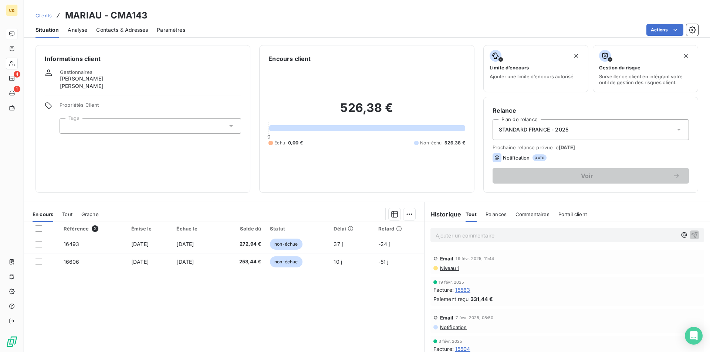
click at [329, 303] on div "Référence 2 Émise le Échue le Solde dû Statut Délai Retard 16493 [DATE] [DATE] …" at bounding box center [224, 293] width 400 height 142
click at [123, 30] on span "Contacts & Adresses" at bounding box center [122, 29] width 52 height 7
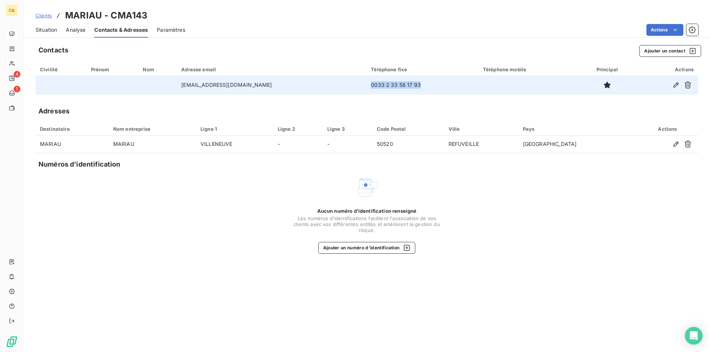
drag, startPoint x: 381, startPoint y: 88, endPoint x: 329, endPoint y: 86, distance: 52.2
click at [366, 86] on td "0033 2 33 58 17 93" at bounding box center [422, 85] width 112 height 18
copy td "0033 2 33 58 17 93"
click at [366, 83] on td "0033 2 33 58 17 93" at bounding box center [422, 85] width 112 height 18
drag, startPoint x: 379, startPoint y: 84, endPoint x: 343, endPoint y: 83, distance: 35.2
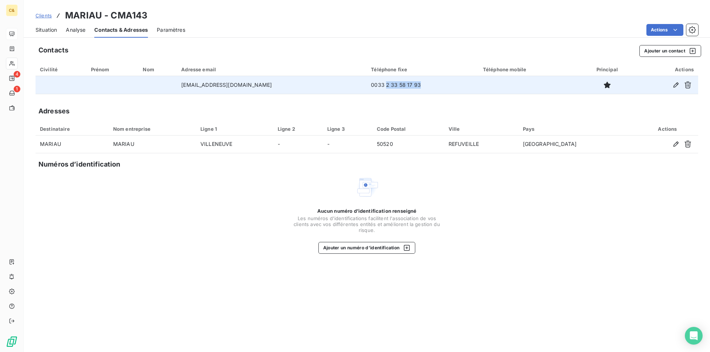
click at [366, 83] on td "0033 2 33 58 17 93" at bounding box center [422, 85] width 112 height 18
copy td "2 33 58 17 93"
click at [366, 87] on td "0033 2 33 58 17 93" at bounding box center [422, 85] width 112 height 18
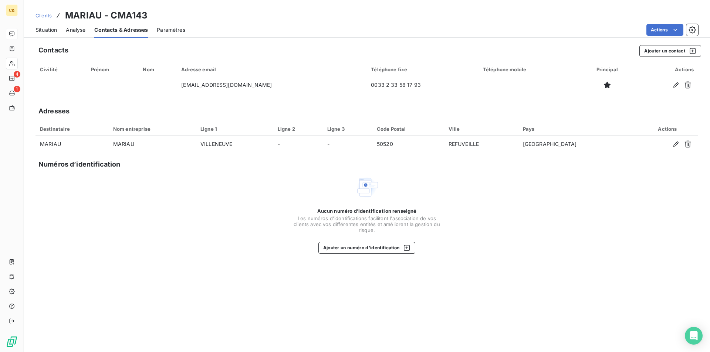
click at [42, 28] on span "Situation" at bounding box center [45, 29] width 21 height 7
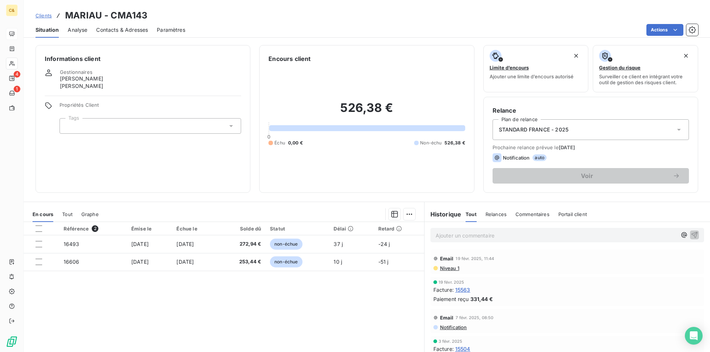
click at [358, 293] on div "Référence 2 Émise le Échue le Solde dû Statut Délai Retard 16493 [DATE] [DATE] …" at bounding box center [224, 293] width 400 height 142
click at [326, 307] on div "Référence 2 Émise le Échue le Solde dû Statut Délai Retard 16493 [DATE] [DATE] …" at bounding box center [224, 293] width 400 height 142
click at [279, 302] on div "Référence 2 Émise le Échue le Solde dû Statut Délai Retard 16493 [DATE] [DATE] …" at bounding box center [224, 293] width 400 height 142
click at [453, 238] on p "Ajouter un commentaire ﻿" at bounding box center [556, 235] width 241 height 9
click at [514, 234] on span "Client prévenu par téléphone d ela tentative de fraude" at bounding box center [503, 235] width 135 height 6
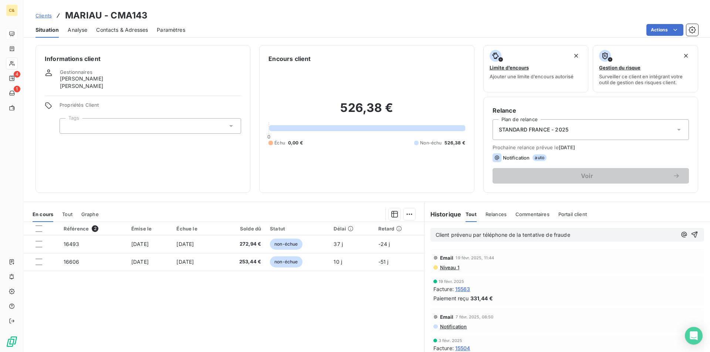
click at [566, 237] on span "Client prévenu par téléphone de la tentative de fraude" at bounding box center [503, 235] width 135 height 6
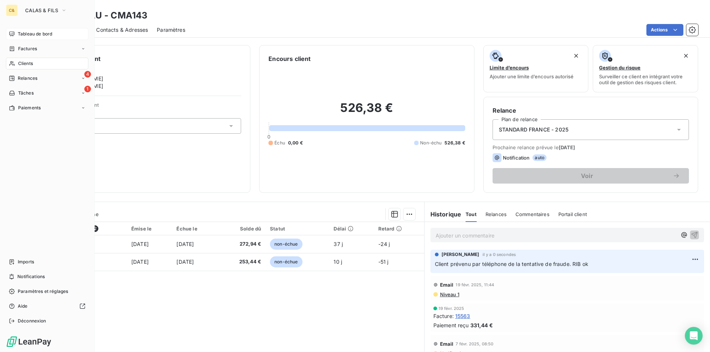
click at [33, 32] on span "Tableau de bord" at bounding box center [35, 34] width 34 height 7
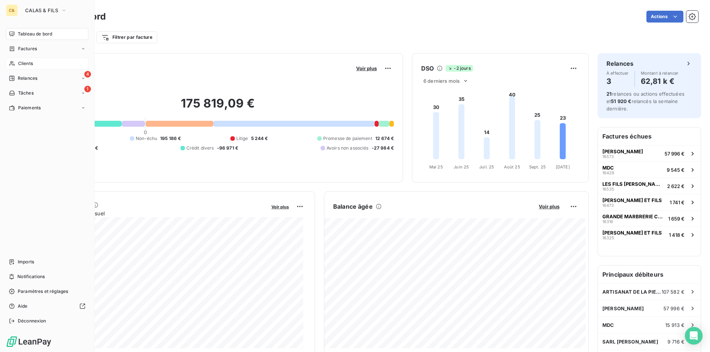
click at [32, 65] on span "Clients" at bounding box center [25, 63] width 15 height 7
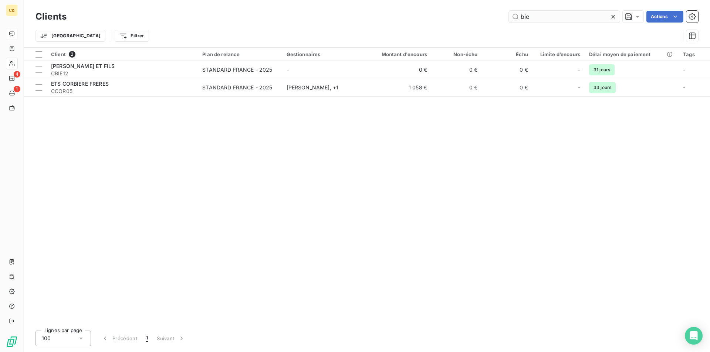
drag, startPoint x: 535, startPoint y: 19, endPoint x: 516, endPoint y: 19, distance: 18.9
click at [516, 19] on input "bie" at bounding box center [564, 17] width 111 height 12
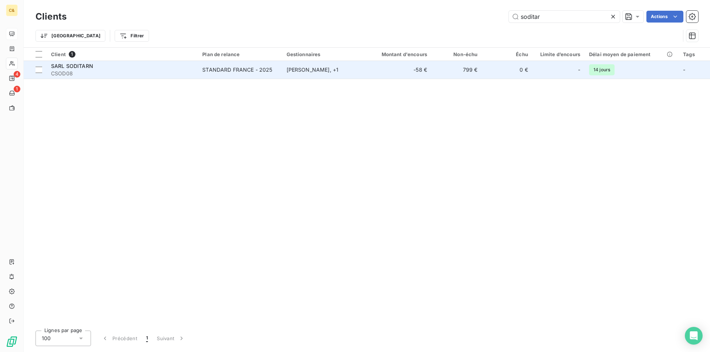
type input "soditar"
click at [172, 77] on td "SARL SODITARN CSOD08" at bounding box center [122, 70] width 151 height 18
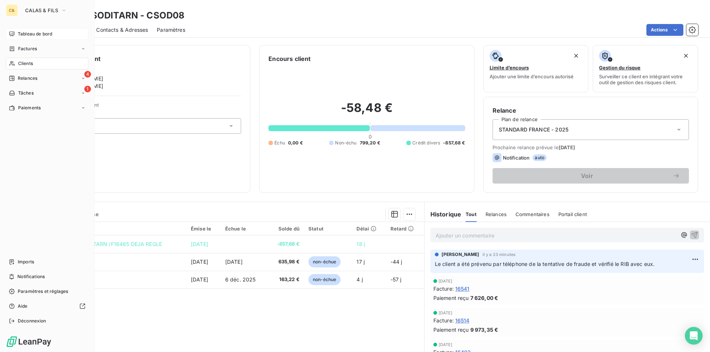
click at [23, 35] on span "Tableau de bord" at bounding box center [35, 34] width 34 height 7
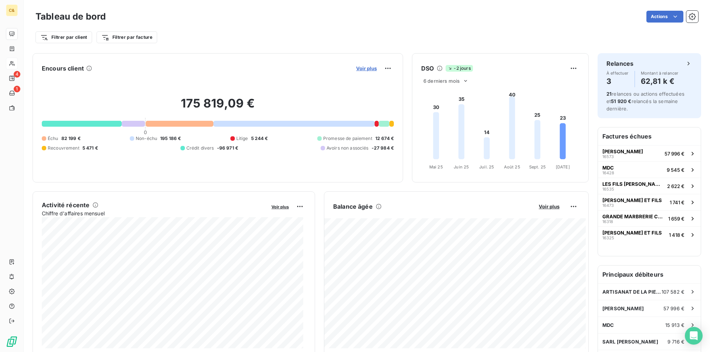
click at [368, 71] on span "Voir plus" at bounding box center [366, 68] width 21 height 6
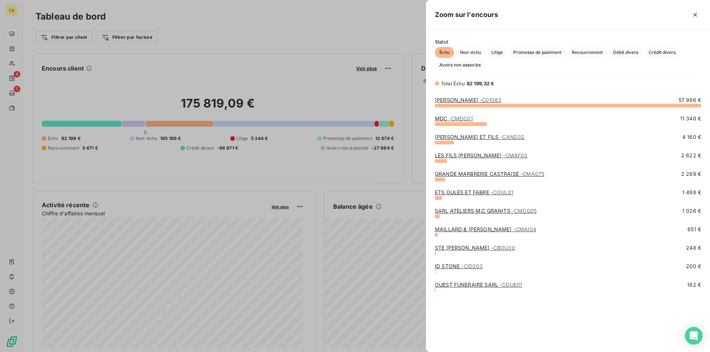
scroll to position [241, 278]
click at [480, 53] on span "Non-échu" at bounding box center [471, 52] width 30 height 11
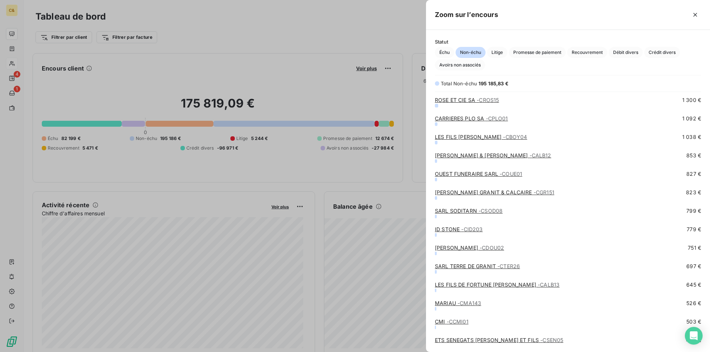
scroll to position [407, 0]
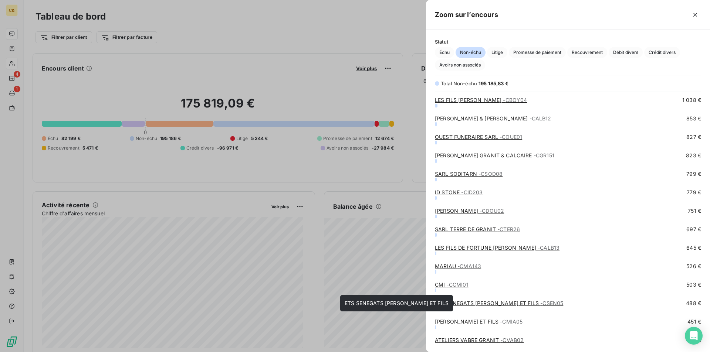
click at [464, 304] on link "ETS SENEGATS [PERSON_NAME] ET FILS - CSEN05" at bounding box center [499, 303] width 128 height 6
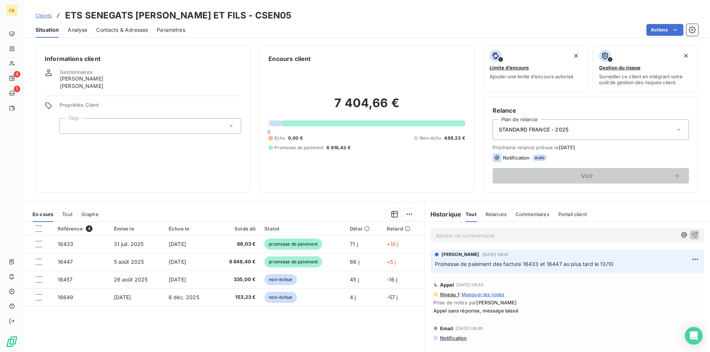
click at [125, 32] on span "Contacts & Adresses" at bounding box center [122, 29] width 52 height 7
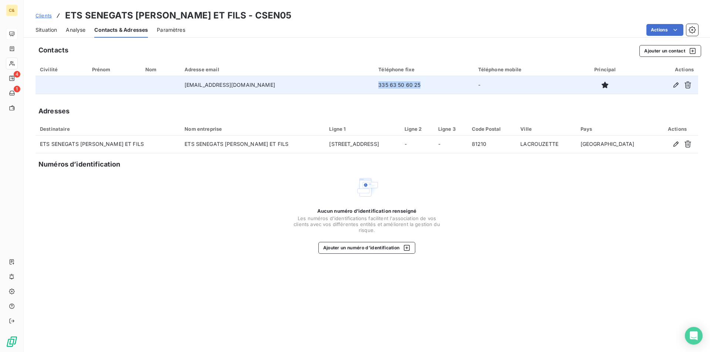
drag, startPoint x: 392, startPoint y: 83, endPoint x: 349, endPoint y: 89, distance: 43.3
click at [374, 89] on td "335 63 50 60 25" at bounding box center [423, 85] width 99 height 18
copy td "335 63 50 60 25"
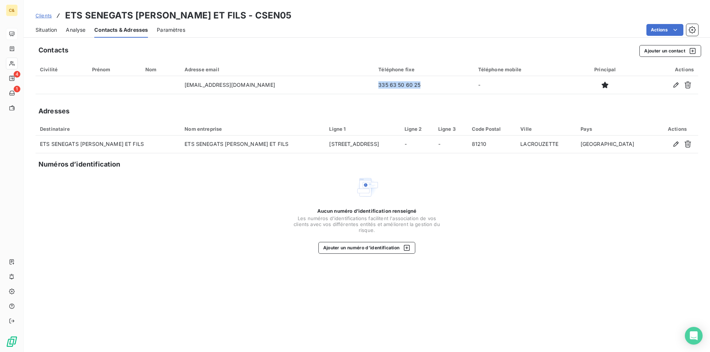
click at [48, 28] on span "Situation" at bounding box center [45, 29] width 21 height 7
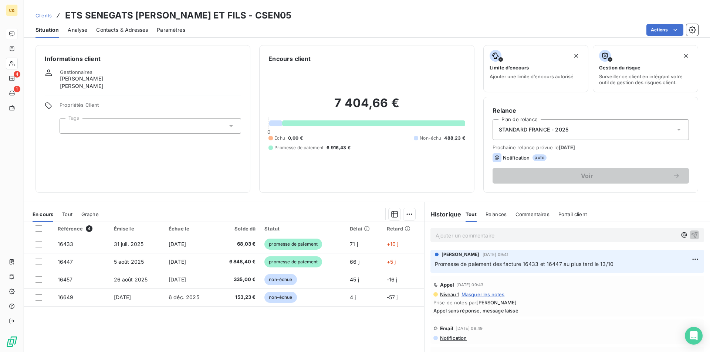
click at [349, 323] on div "Référence 4 Émise le Échue le Solde dû Statut Délai Retard 16433 [DATE] [DATE] …" at bounding box center [224, 293] width 400 height 142
click at [475, 238] on p "Ajouter un commentaire ﻿" at bounding box center [556, 235] width 241 height 9
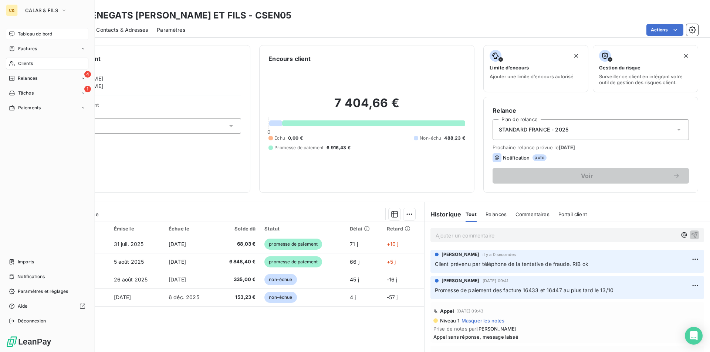
drag, startPoint x: 24, startPoint y: 33, endPoint x: 50, endPoint y: 36, distance: 26.1
click at [24, 33] on span "Tableau de bord" at bounding box center [35, 34] width 34 height 7
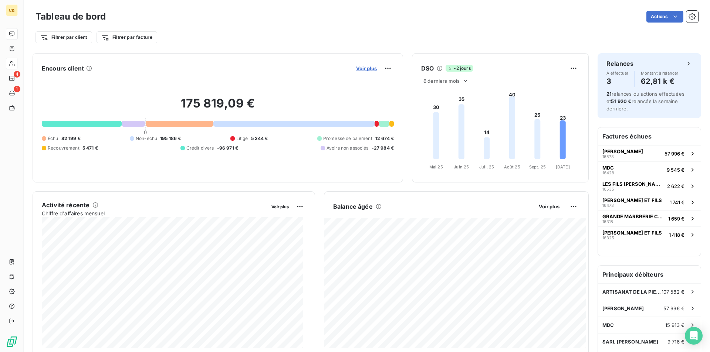
click at [357, 70] on span "Voir plus" at bounding box center [366, 68] width 21 height 6
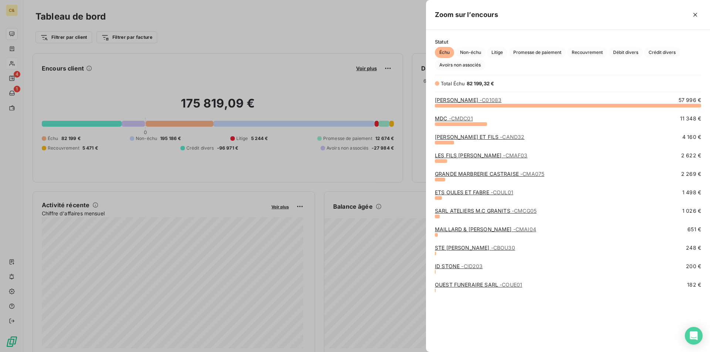
scroll to position [347, 278]
click at [473, 57] on span "Non-échu" at bounding box center [471, 52] width 30 height 11
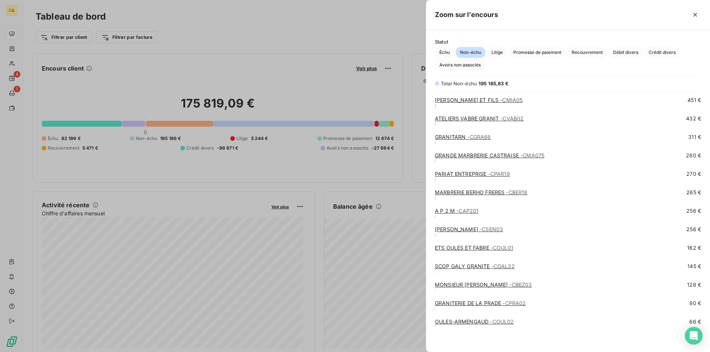
scroll to position [518, 0]
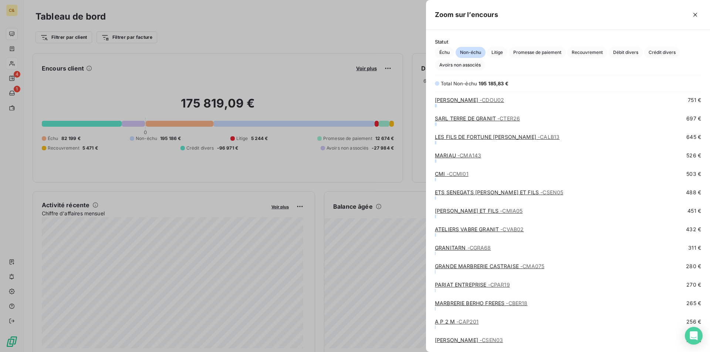
click at [456, 211] on link "[PERSON_NAME] ET FILS - CMIA05" at bounding box center [479, 211] width 88 height 6
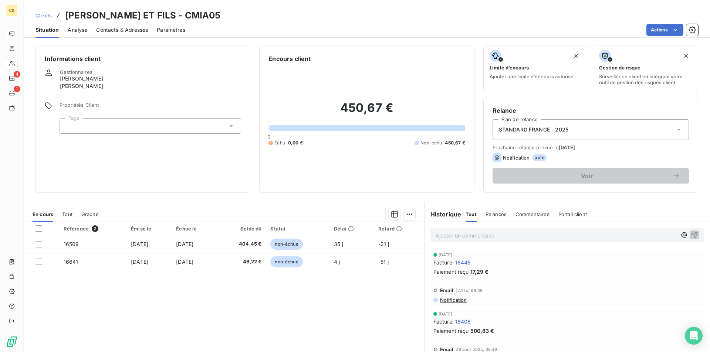
click at [126, 34] on div "Contacts & Adresses" at bounding box center [122, 30] width 52 height 16
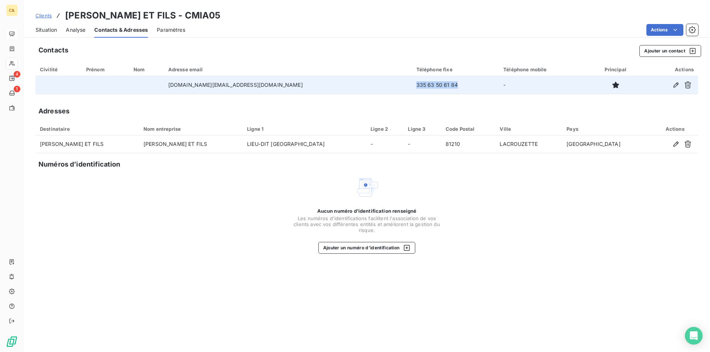
drag, startPoint x: 383, startPoint y: 87, endPoint x: 338, endPoint y: 87, distance: 44.4
click at [412, 87] on td "335 63 50 61 84" at bounding box center [455, 85] width 87 height 18
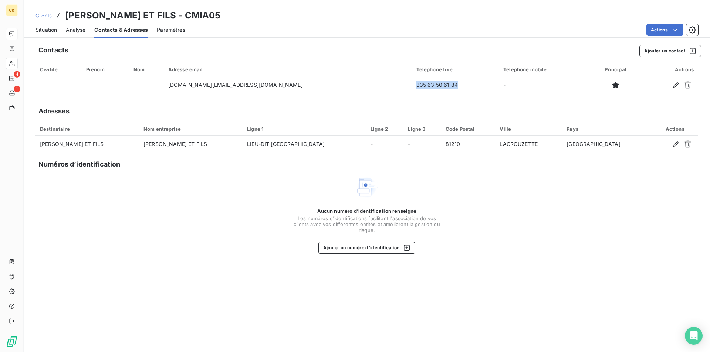
click at [53, 27] on span "Situation" at bounding box center [45, 29] width 21 height 7
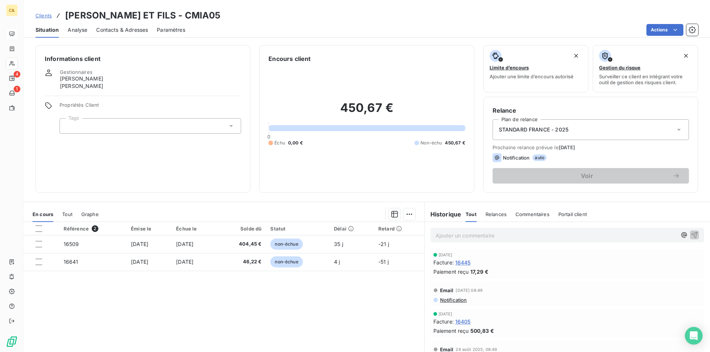
click at [464, 236] on p "Ajouter un commentaire ﻿" at bounding box center [556, 235] width 241 height 9
click at [535, 236] on span "Pas de réponse à l'appel pour prévenir d ela tentative de fraude" at bounding box center [515, 235] width 159 height 6
click at [601, 234] on p "Pas de réponse à l'appel pour prévenir de la tentative de fraude" at bounding box center [556, 235] width 241 height 9
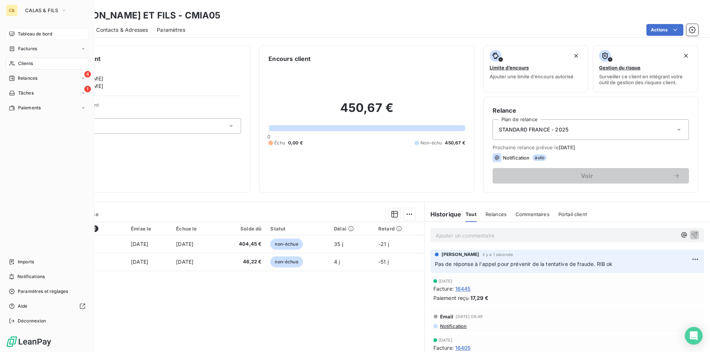
click at [26, 33] on span "Tableau de bord" at bounding box center [35, 34] width 34 height 7
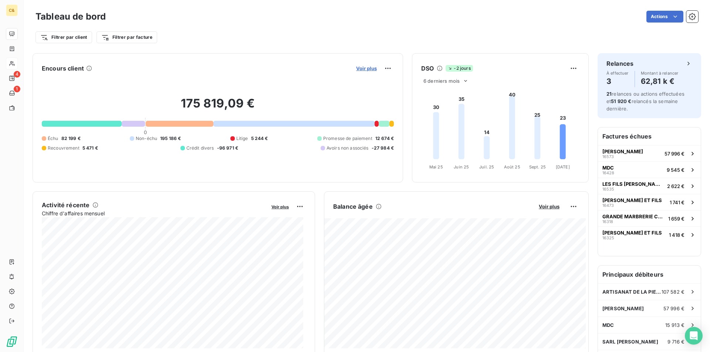
click at [366, 71] on span "Voir plus" at bounding box center [366, 68] width 21 height 6
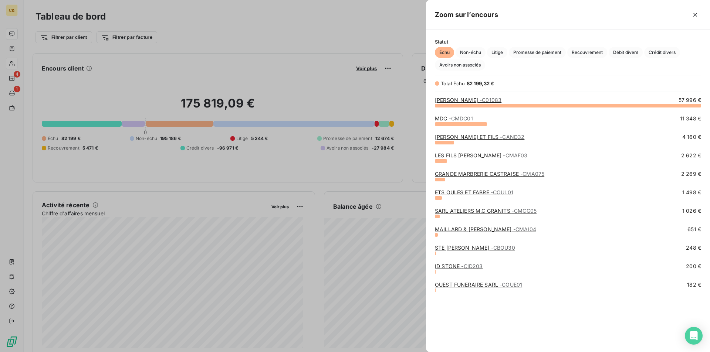
scroll to position [347, 278]
drag, startPoint x: 480, startPoint y: 53, endPoint x: 480, endPoint y: 58, distance: 5.2
click at [480, 53] on span "Non-échu" at bounding box center [471, 52] width 30 height 11
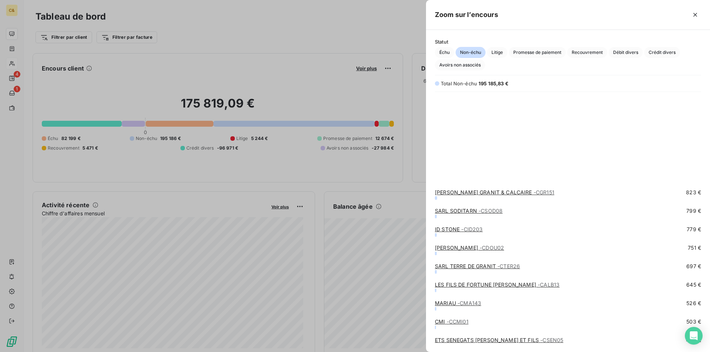
scroll to position [481, 0]
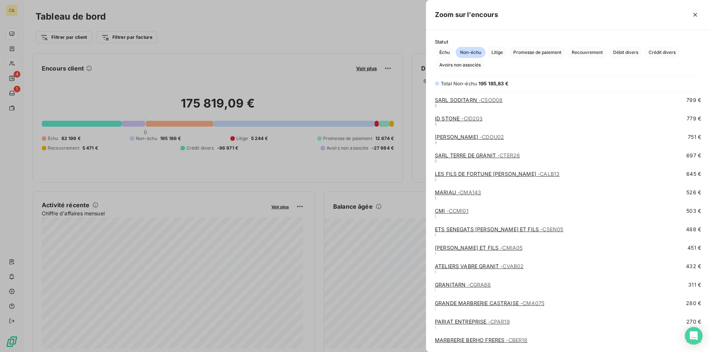
click at [458, 266] on link "ATELIERS VABRE GRANIT - CVAB02" at bounding box center [479, 266] width 89 height 6
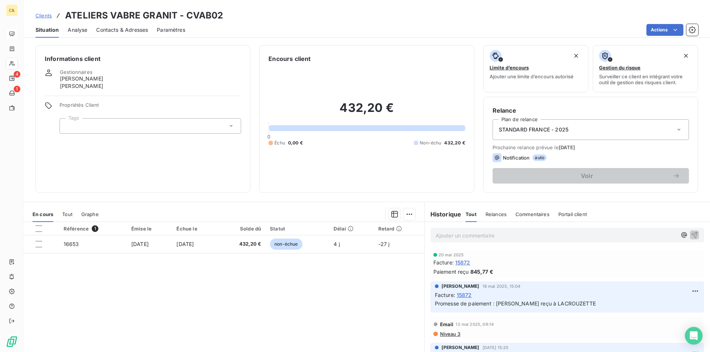
click at [224, 286] on div "Référence 1 Émise le Échue le Solde dû Statut Délai Retard 16653 [DATE] [DATE] …" at bounding box center [224, 293] width 400 height 142
click at [447, 240] on p "Ajouter un commentaire ﻿" at bounding box center [556, 235] width 241 height 9
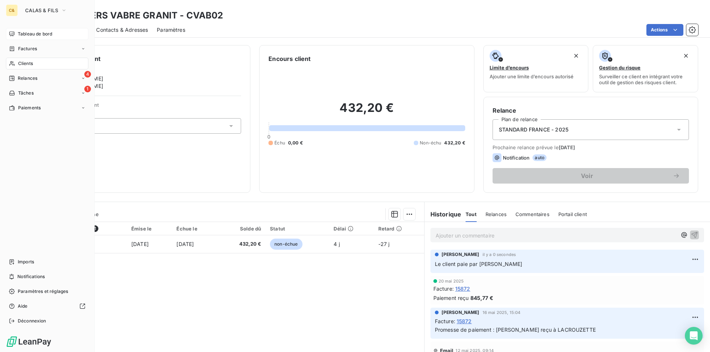
click at [21, 36] on span "Tableau de bord" at bounding box center [35, 34] width 34 height 7
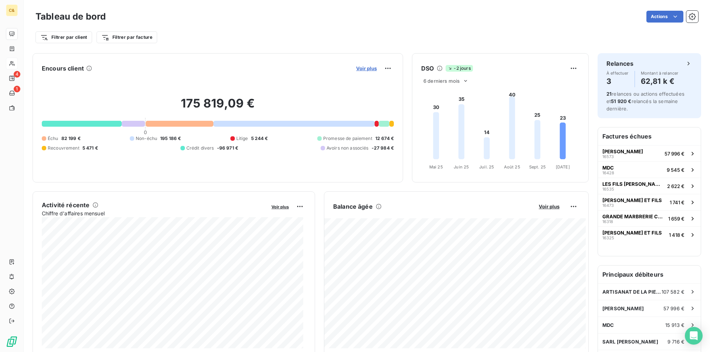
click at [357, 71] on span "Voir plus" at bounding box center [366, 68] width 21 height 6
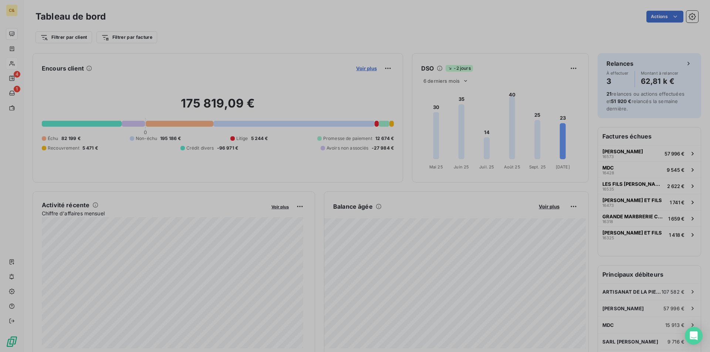
scroll to position [6, 6]
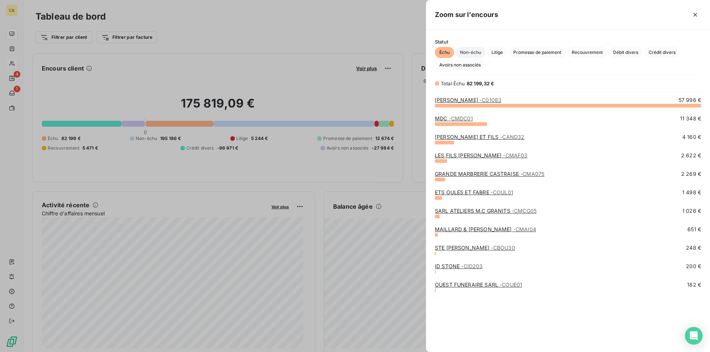
click at [475, 51] on span "Non-échu" at bounding box center [471, 52] width 30 height 11
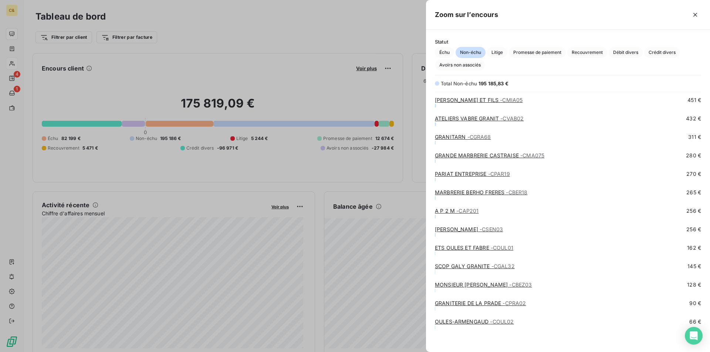
scroll to position [592, 0]
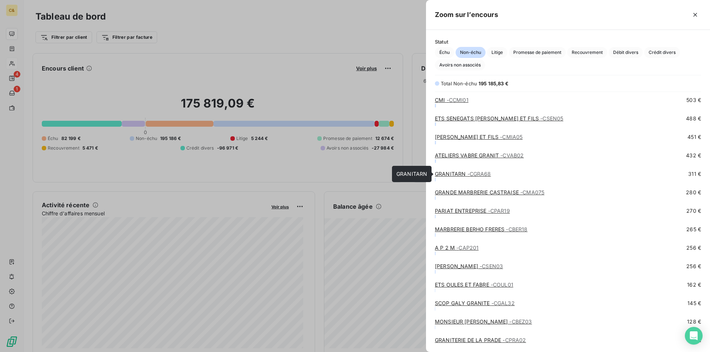
click at [456, 177] on link "GRANITARN - CGRA68" at bounding box center [463, 174] width 56 height 6
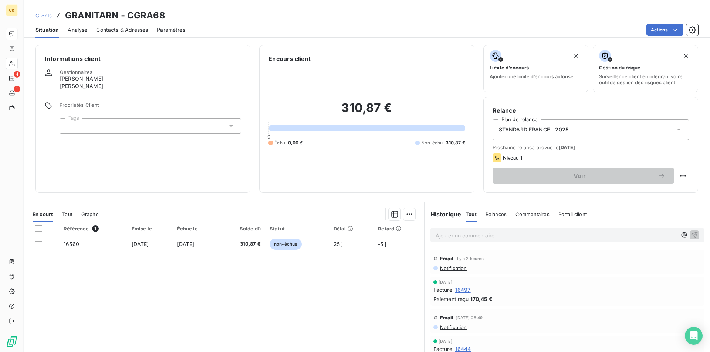
click at [338, 316] on div "Référence 1 Émise le Échue le Solde dû Statut Délai Retard 16560 [DATE] [DATE] …" at bounding box center [224, 293] width 400 height 142
click at [317, 297] on div "Référence 1 Émise le Échue le Solde dû Statut Délai Retard 16560 [DATE] [DATE] …" at bounding box center [224, 293] width 400 height 142
click at [123, 29] on span "Contacts & Adresses" at bounding box center [122, 29] width 52 height 7
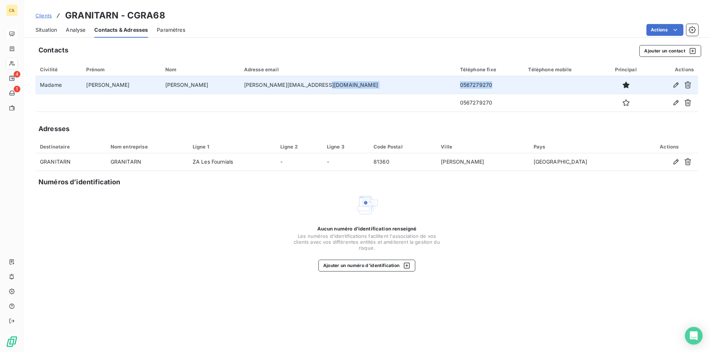
drag, startPoint x: 420, startPoint y: 85, endPoint x: 382, endPoint y: 85, distance: 38.5
click at [382, 85] on tr "Madame [PERSON_NAME] [PERSON_NAME][EMAIL_ADDRESS][DOMAIN_NAME] 0567279270" at bounding box center [366, 85] width 663 height 18
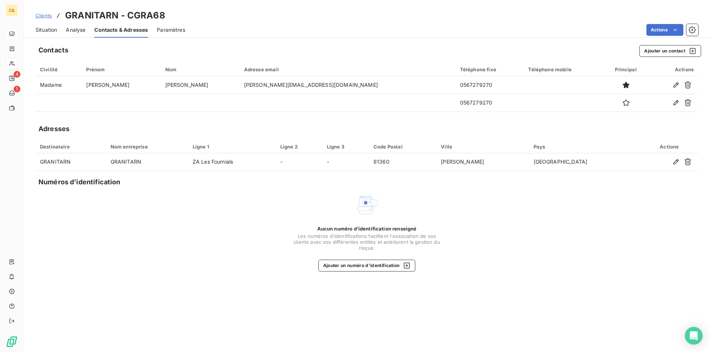
click at [313, 325] on div "Contacts Ajouter un contact Civilité Prénom Nom Adresse email Téléphone fixe Té…" at bounding box center [367, 197] width 686 height 312
click at [50, 29] on span "Situation" at bounding box center [45, 29] width 21 height 7
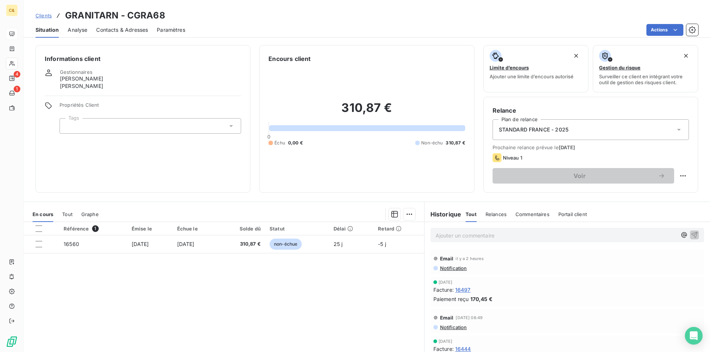
click at [447, 233] on p "Ajouter un commentaire ﻿" at bounding box center [556, 235] width 241 height 9
click at [361, 292] on div "Référence 1 Émise le Échue le Solde dû Statut Délai Retard 16560 [DATE] [DATE] …" at bounding box center [224, 293] width 400 height 142
drag, startPoint x: 355, startPoint y: 280, endPoint x: 397, endPoint y: 275, distance: 43.2
click at [355, 280] on div "Référence 1 Émise le Échue le Solde dû Statut Délai Retard 16560 [DATE] [DATE] …" at bounding box center [224, 293] width 400 height 142
click at [492, 238] on p "Ajouter un commentaire ﻿" at bounding box center [556, 235] width 241 height 9
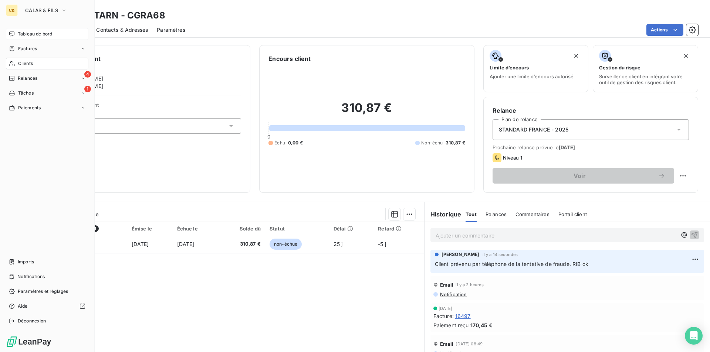
click at [23, 34] on span "Tableau de bord" at bounding box center [35, 34] width 34 height 7
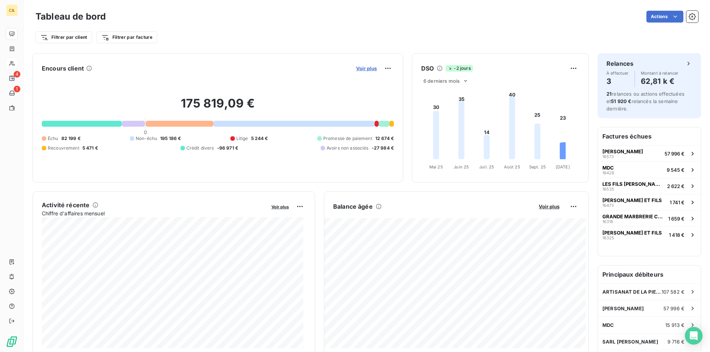
click at [367, 69] on span "Voir plus" at bounding box center [366, 68] width 21 height 6
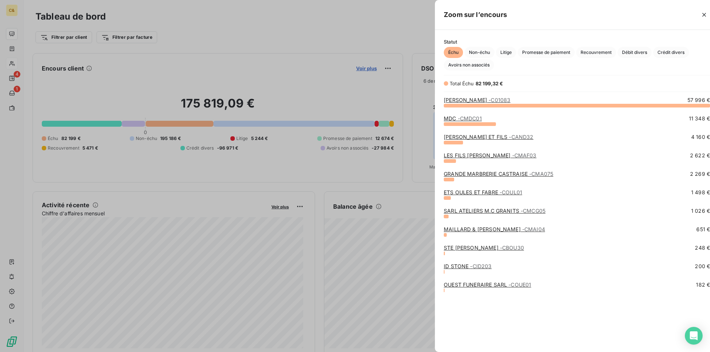
scroll to position [6, 6]
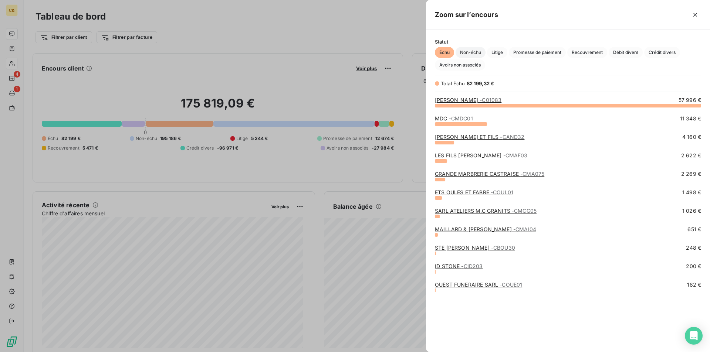
click at [477, 52] on span "Non-échu" at bounding box center [471, 52] width 30 height 11
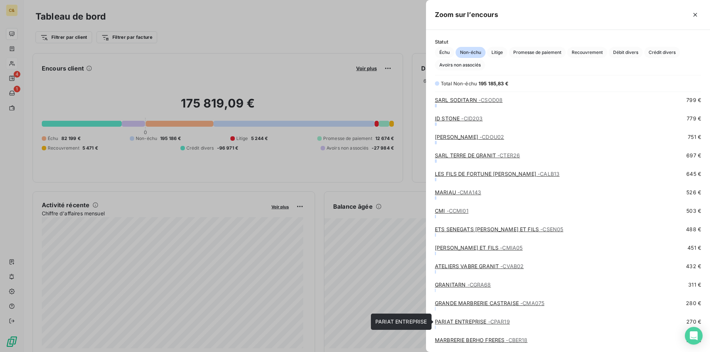
scroll to position [666, 0]
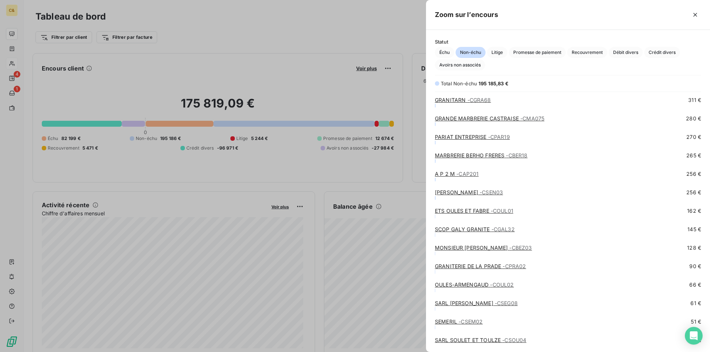
click at [466, 156] on link "[PERSON_NAME] - CBER18" at bounding box center [481, 155] width 93 height 6
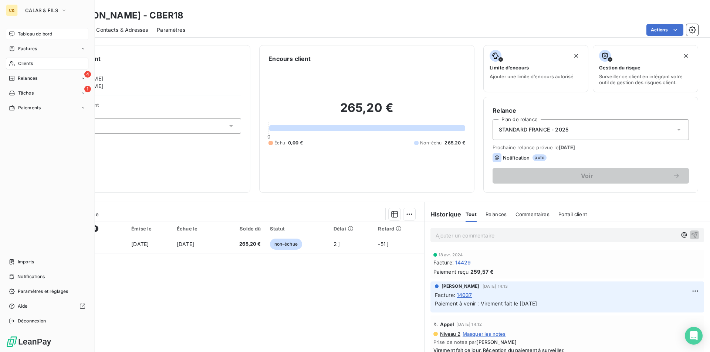
drag, startPoint x: 26, startPoint y: 62, endPoint x: 199, endPoint y: 75, distance: 174.2
click at [26, 62] on span "Clients" at bounding box center [25, 63] width 15 height 7
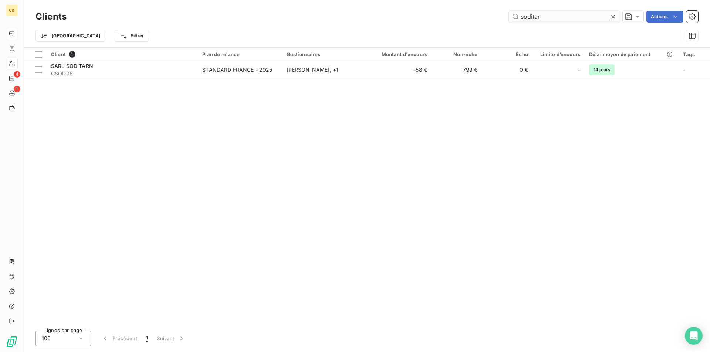
drag, startPoint x: 542, startPoint y: 16, endPoint x: 515, endPoint y: 19, distance: 27.5
click at [515, 19] on input "soditar" at bounding box center [564, 17] width 111 height 12
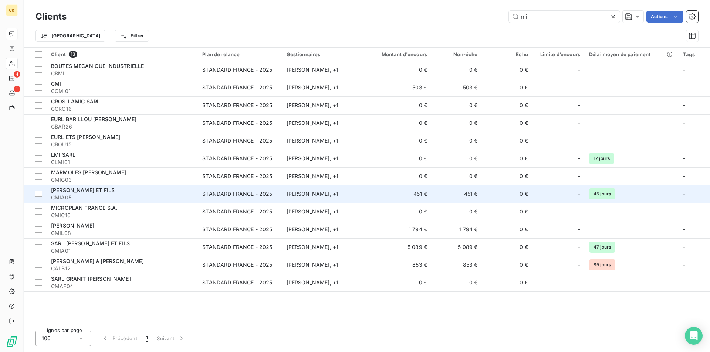
type input "mi"
click at [90, 194] on div "[PERSON_NAME] ET FILS" at bounding box center [122, 190] width 142 height 7
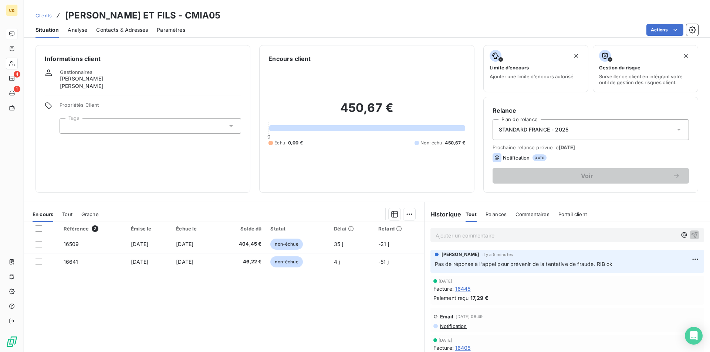
click at [214, 295] on div "Référence 2 Émise le Échue le Solde dû Statut Délai Retard 16509 [DATE] [DATE] …" at bounding box center [224, 293] width 400 height 142
click at [450, 236] on p "Ajouter un commentaire ﻿" at bounding box center [556, 235] width 241 height 9
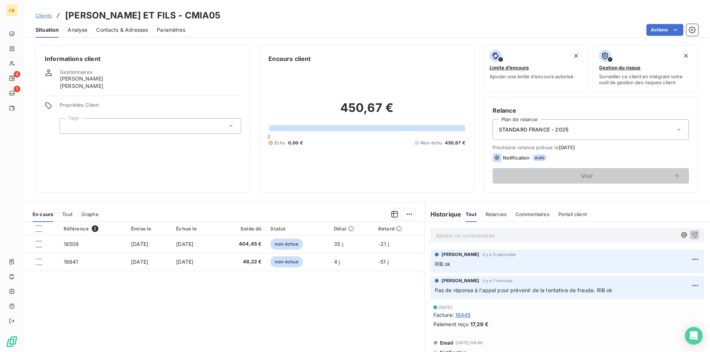
click at [271, 338] on div "Référence 2 Émise le Échue le Solde dû Statut Délai Retard 16509 [DATE] [DATE] …" at bounding box center [224, 293] width 400 height 142
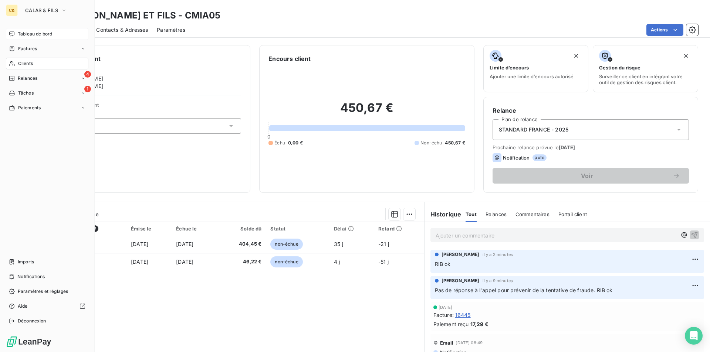
click at [27, 66] on span "Clients" at bounding box center [25, 63] width 15 height 7
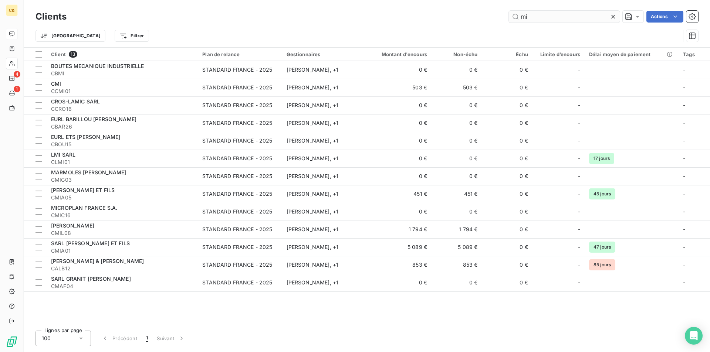
drag, startPoint x: 544, startPoint y: 20, endPoint x: 509, endPoint y: 20, distance: 35.5
click at [509, 20] on input "mi" at bounding box center [564, 17] width 111 height 12
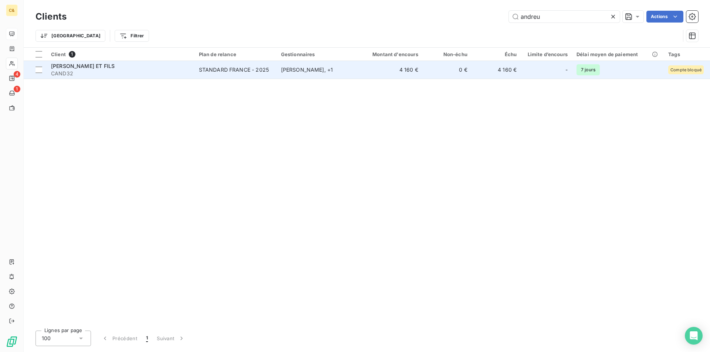
type input "andreu"
click at [119, 71] on span "CAND32" at bounding box center [120, 73] width 139 height 7
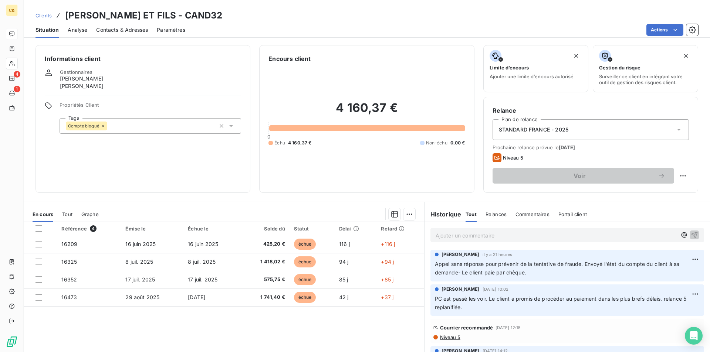
drag, startPoint x: 129, startPoint y: 33, endPoint x: 164, endPoint y: 37, distance: 35.3
click at [129, 33] on span "Contacts & Adresses" at bounding box center [122, 29] width 52 height 7
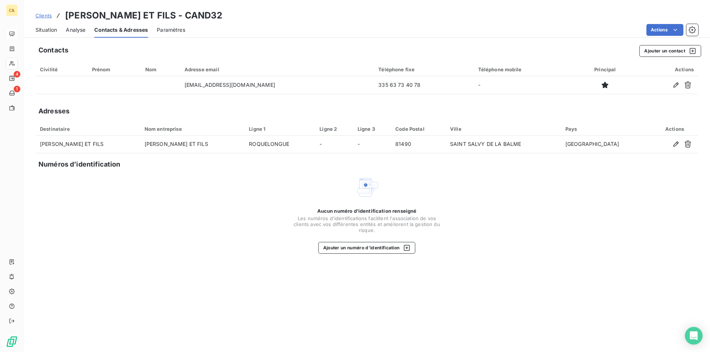
click at [52, 31] on span "Situation" at bounding box center [45, 29] width 21 height 7
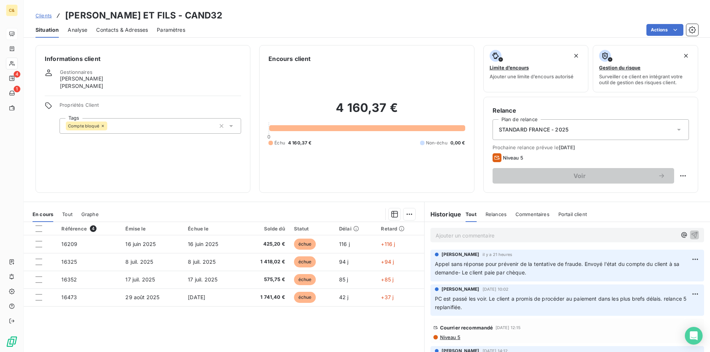
click at [374, 314] on div "Référence 4 Émise le Échue le Solde dû Statut Délai Retard 16209 [DATE] [DATE] …" at bounding box center [224, 293] width 400 height 142
click at [375, 315] on div "Référence 4 Émise le Échue le Solde dû Statut Délai Retard 16209 [DATE] [DATE] …" at bounding box center [224, 293] width 400 height 142
click at [311, 321] on div "Référence 4 Émise le Échue le Solde dû Statut Délai Retard 16209 [DATE] [DATE] …" at bounding box center [224, 293] width 400 height 142
click at [322, 328] on div "Référence 4 Émise le Échue le Solde dû Statut Délai Retard 16209 [DATE] [DATE] …" at bounding box center [224, 293] width 400 height 142
click at [339, 315] on div "Référence 4 Émise le Échue le Solde dû Statut Délai Retard 16209 [DATE] [DATE] …" at bounding box center [224, 293] width 400 height 142
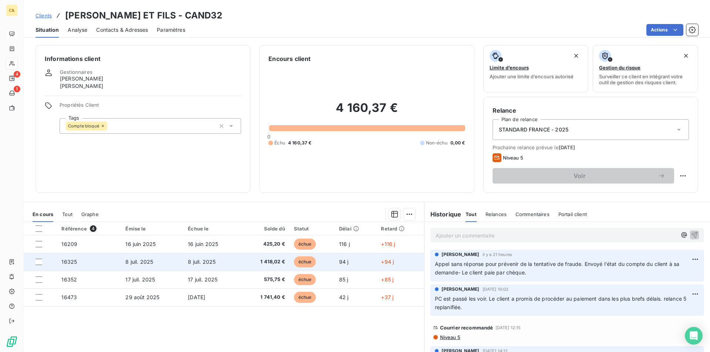
click at [361, 263] on td "94 j" at bounding box center [356, 262] width 42 height 18
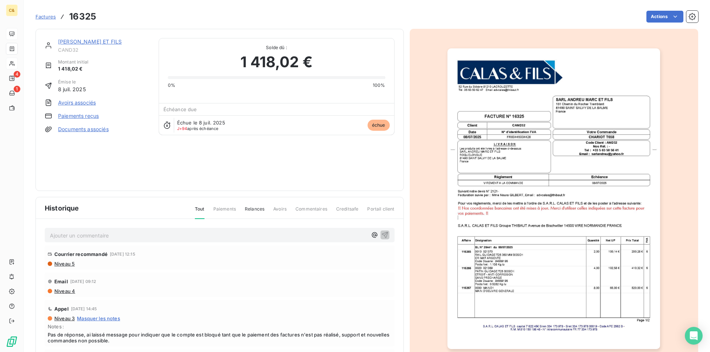
click at [286, 155] on div "SARL [PERSON_NAME] ET FILS CAND32 Montant initial 1 418,02 € Émise le [DATE] Av…" at bounding box center [220, 110] width 350 height 144
click at [145, 173] on div "SARL [PERSON_NAME] ET FILS CAND32 Montant initial 1 418,02 € Émise le [DATE] Av…" at bounding box center [97, 110] width 105 height 144
click at [419, 182] on div at bounding box center [554, 199] width 289 height 340
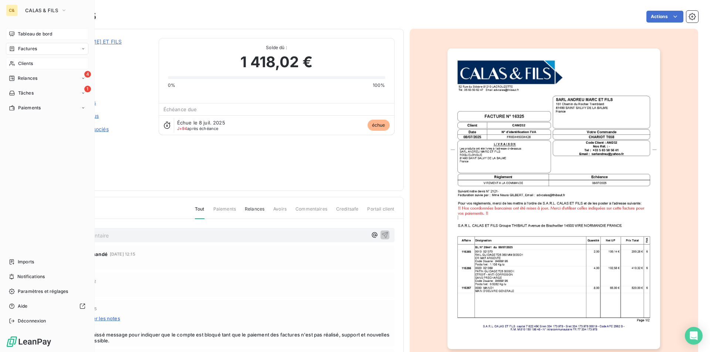
click at [43, 36] on span "Tableau de bord" at bounding box center [35, 34] width 34 height 7
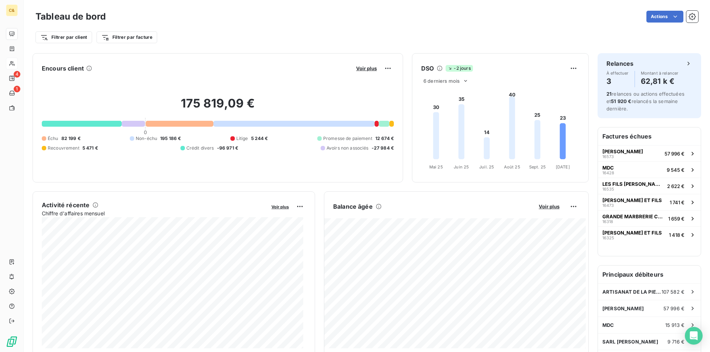
click at [320, 31] on div "Filtrer par client Filtrer par facture" at bounding box center [366, 37] width 663 height 14
click at [338, 24] on div "Filtrer par client Filtrer par facture" at bounding box center [366, 34] width 663 height 20
click at [345, 13] on div "Actions" at bounding box center [406, 17] width 583 height 12
click at [318, 18] on div "Actions" at bounding box center [406, 17] width 583 height 12
click at [309, 24] on div "Tableau de bord Actions" at bounding box center [366, 17] width 663 height 16
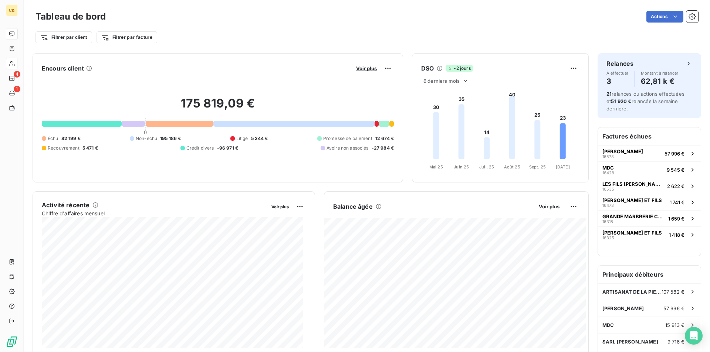
click at [295, 19] on div "Actions" at bounding box center [406, 17] width 583 height 12
click at [310, 25] on div "Filtrer par client Filtrer par facture" at bounding box center [366, 34] width 663 height 20
click at [271, 25] on div "Filtrer par client Filtrer par facture" at bounding box center [366, 34] width 663 height 20
click at [362, 21] on div "Actions" at bounding box center [406, 17] width 583 height 12
click at [361, 33] on div "Filtrer par client Filtrer par facture" at bounding box center [366, 37] width 663 height 14
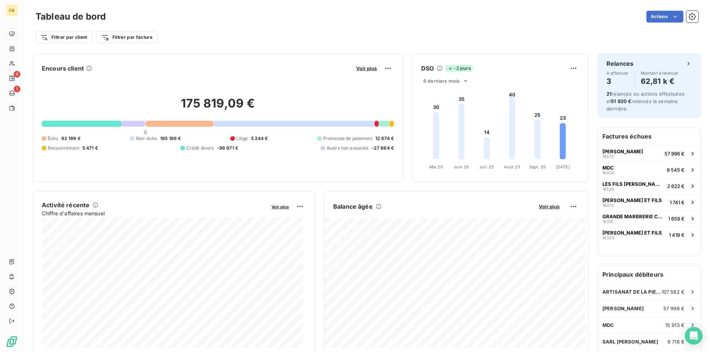
click at [298, 21] on div "Actions" at bounding box center [406, 17] width 583 height 12
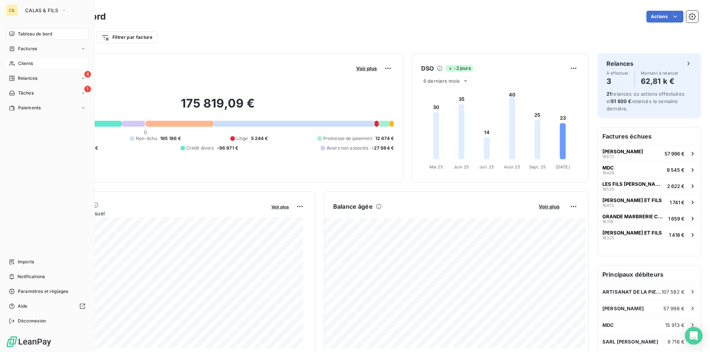
click at [29, 64] on span "Clients" at bounding box center [25, 63] width 15 height 7
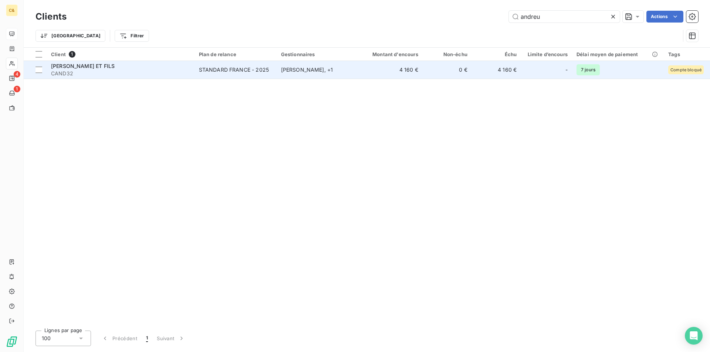
click at [175, 72] on span "CAND32" at bounding box center [120, 73] width 139 height 7
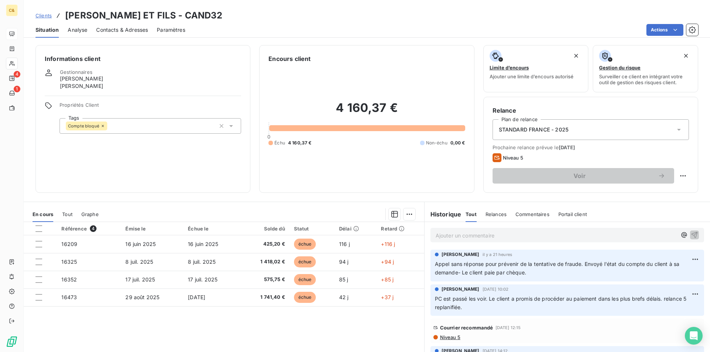
click at [350, 325] on div "Référence 4 Émise le Échue le Solde dû Statut Délai Retard 16209 [DATE] [DATE] …" at bounding box center [224, 293] width 400 height 142
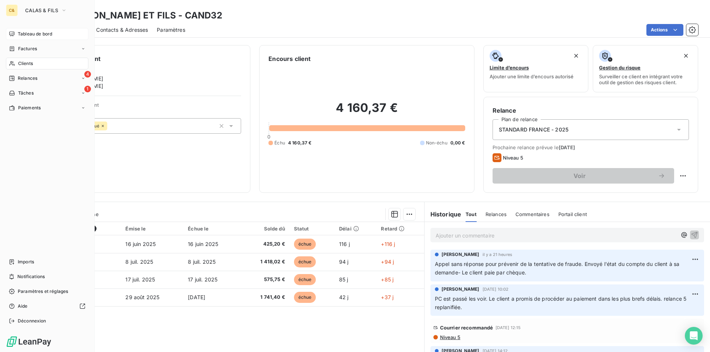
click at [19, 64] on span "Clients" at bounding box center [25, 63] width 15 height 7
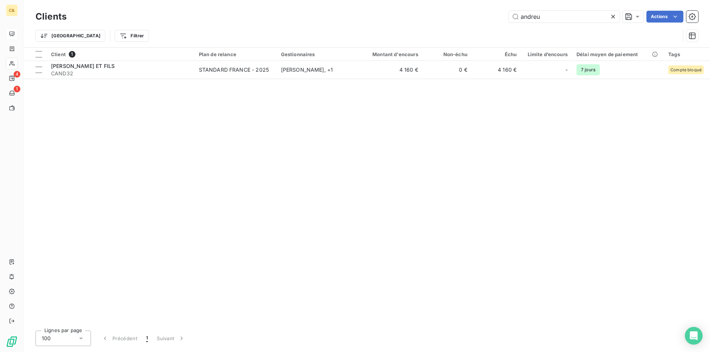
drag, startPoint x: 545, startPoint y: 18, endPoint x: 498, endPoint y: 19, distance: 46.6
click at [498, 19] on div "[PERSON_NAME]" at bounding box center [386, 17] width 623 height 12
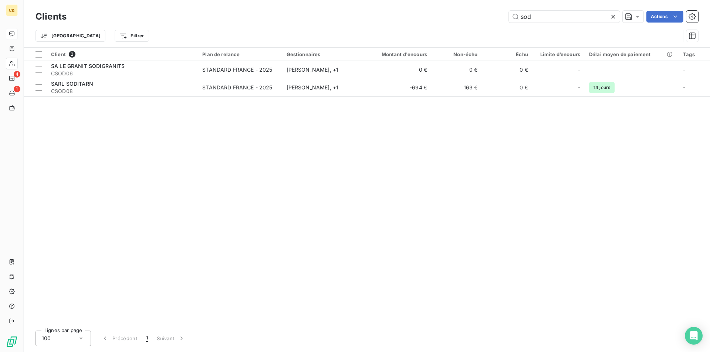
type input "sod"
drag, startPoint x: 612, startPoint y: 17, endPoint x: 534, endPoint y: 11, distance: 78.2
click at [612, 17] on icon at bounding box center [613, 17] width 4 height 4
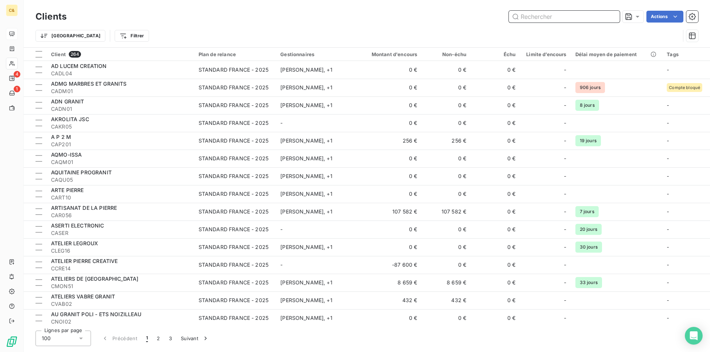
click at [540, 17] on input "text" at bounding box center [564, 17] width 111 height 12
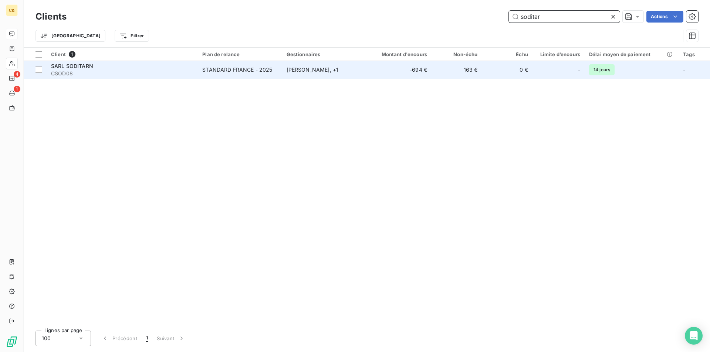
type input "soditar"
click at [157, 71] on span "CSOD08" at bounding box center [122, 73] width 142 height 7
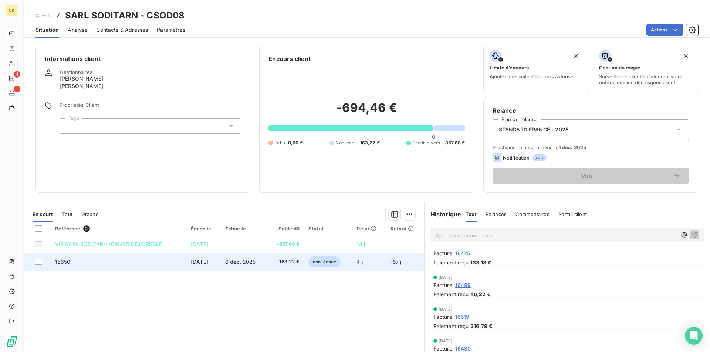
scroll to position [148, 0]
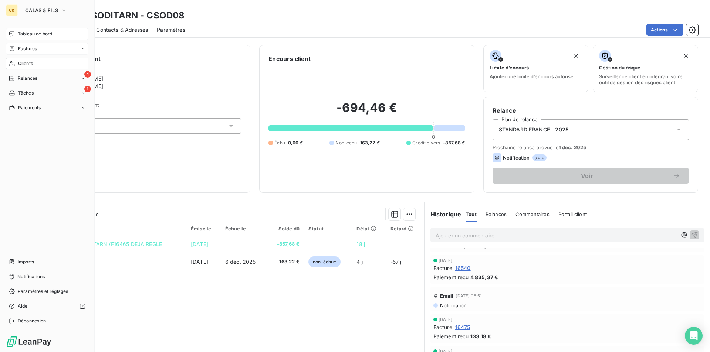
drag, startPoint x: 33, startPoint y: 50, endPoint x: 40, endPoint y: 50, distance: 7.4
click at [33, 50] on span "Factures" at bounding box center [27, 48] width 19 height 7
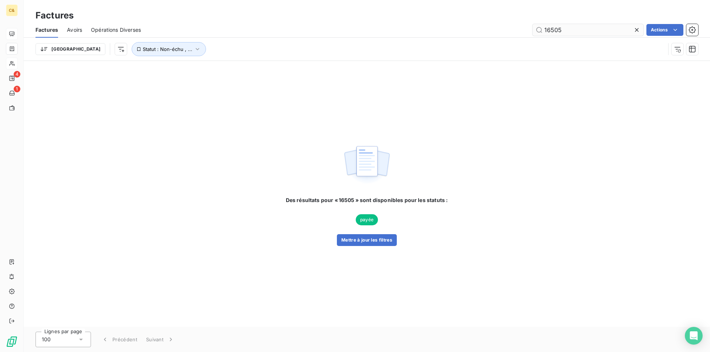
drag, startPoint x: 573, startPoint y: 31, endPoint x: 550, endPoint y: 31, distance: 23.3
click at [550, 31] on input "16505" at bounding box center [587, 30] width 111 height 12
type input "16465"
click at [86, 52] on html "C& 4 1 Factures Factures Avoirs Opérations Diverses 16465 Actions Trier Recherc…" at bounding box center [355, 176] width 710 height 352
click at [45, 52] on html "C& 4 1 Factures Factures Avoirs Opérations Diverses 16465 Actions Trier Statut …" at bounding box center [355, 176] width 710 height 352
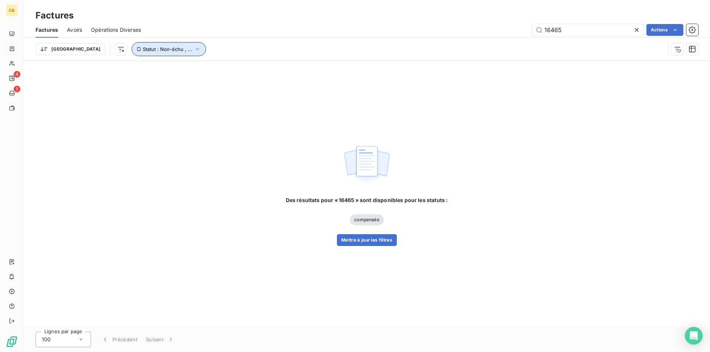
click at [151, 54] on button "Statut : Non-échu , ..." at bounding box center [169, 49] width 74 height 14
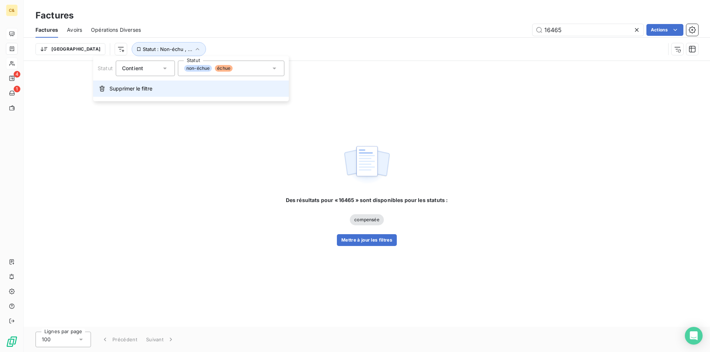
click at [124, 89] on span "Supprimer le filtre" at bounding box center [130, 88] width 43 height 7
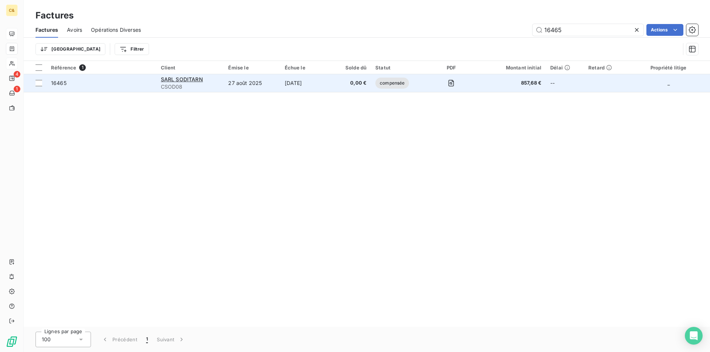
click at [337, 88] on td "0,00 €" at bounding box center [351, 83] width 40 height 18
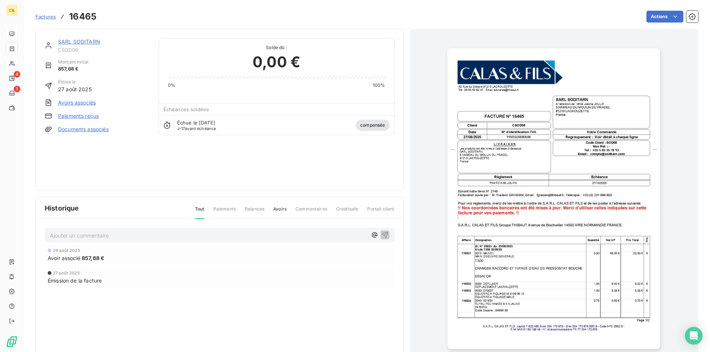
click at [75, 104] on link "Avoirs associés" at bounding box center [77, 102] width 38 height 7
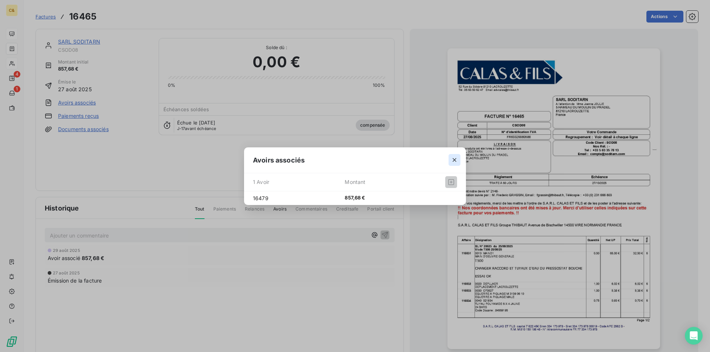
click at [453, 160] on icon "button" at bounding box center [454, 159] width 7 height 7
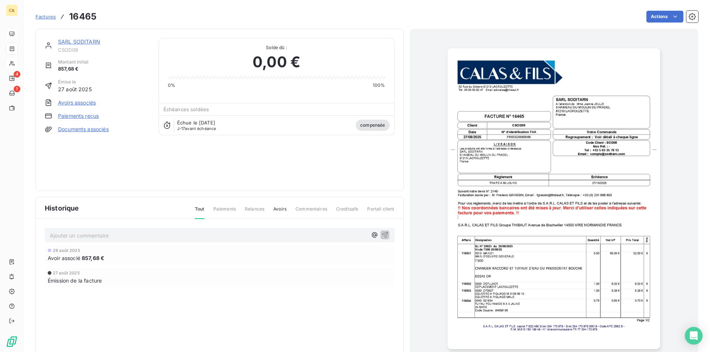
drag, startPoint x: 64, startPoint y: 42, endPoint x: 87, endPoint y: 40, distance: 22.2
click at [64, 42] on link "SARL SODITARN" at bounding box center [79, 41] width 42 height 6
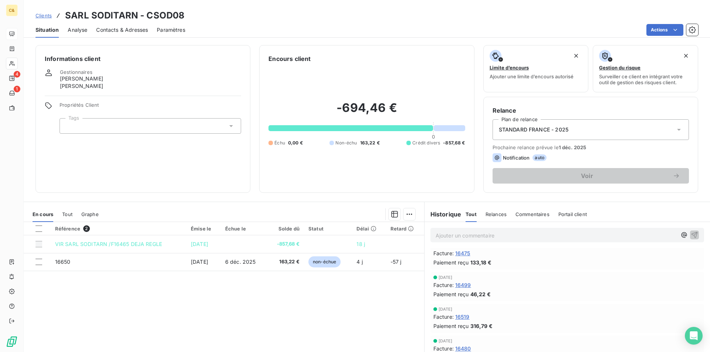
scroll to position [296, 0]
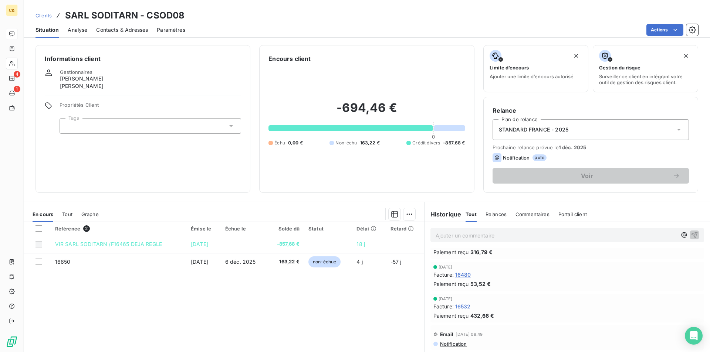
click at [464, 277] on span "16480" at bounding box center [463, 275] width 16 height 8
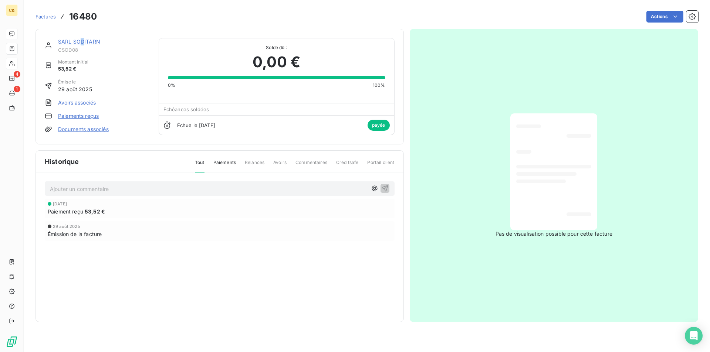
click at [83, 42] on link "SARL SODITARN" at bounding box center [79, 41] width 42 height 6
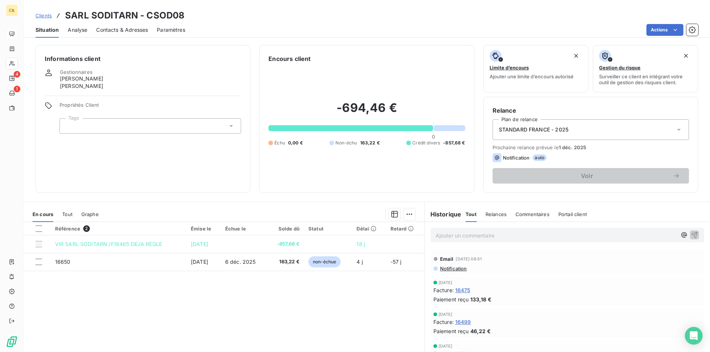
scroll to position [259, 0]
